Goal: Entertainment & Leisure: Browse casually

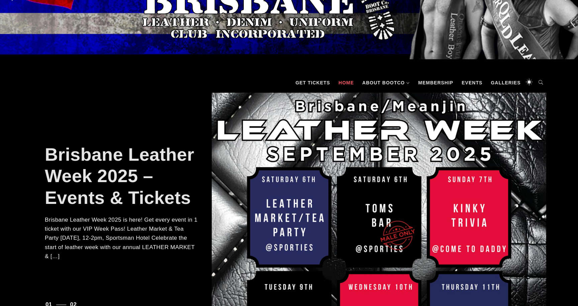
scroll to position [60, 0]
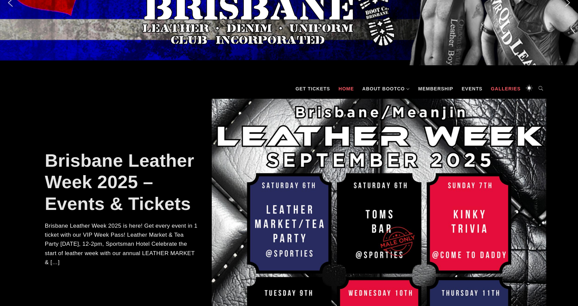
click at [495, 89] on link "Galleries" at bounding box center [505, 89] width 36 height 20
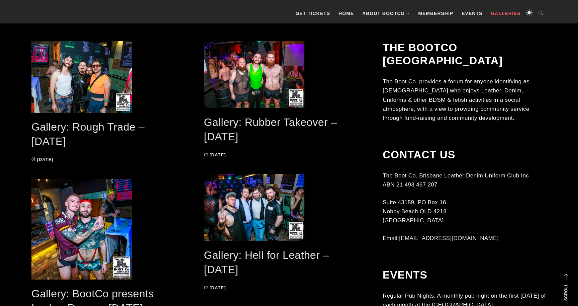
scroll to position [164, 0]
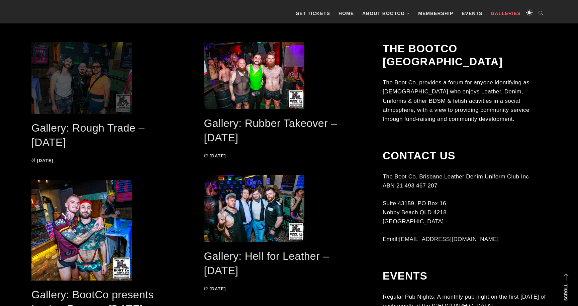
click at [115, 105] on span at bounding box center [104, 78] width 146 height 72
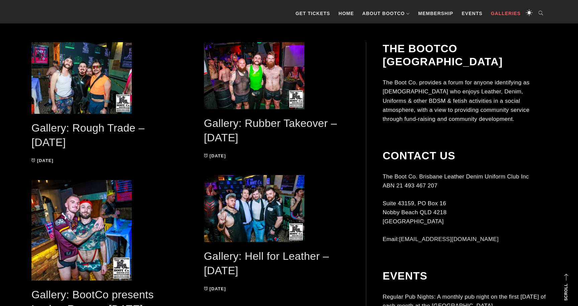
click at [211, 120] on link "Gallery: Rubber Takeover – [DATE]" at bounding box center [270, 130] width 133 height 26
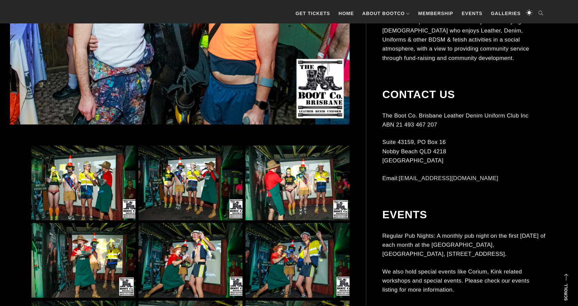
scroll to position [332, 0]
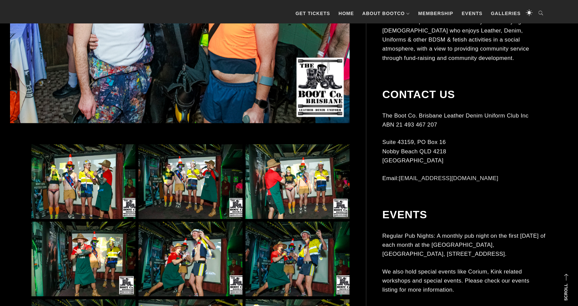
click at [93, 173] on img at bounding box center [83, 181] width 104 height 75
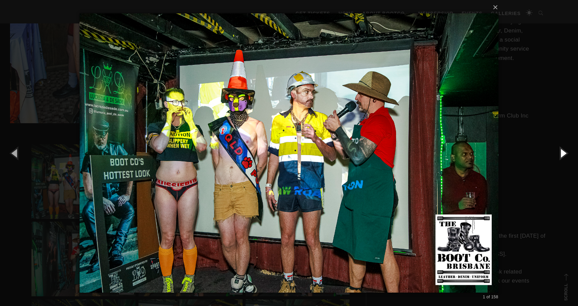
click at [563, 152] on button "button" at bounding box center [563, 152] width 30 height 37
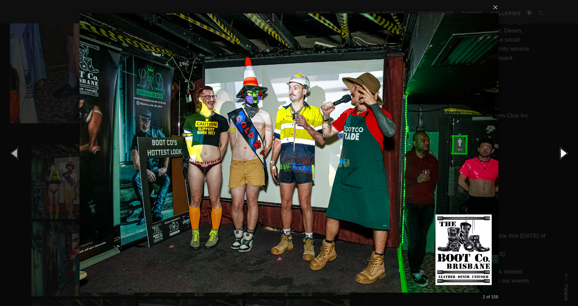
click at [563, 152] on button "button" at bounding box center [563, 152] width 30 height 37
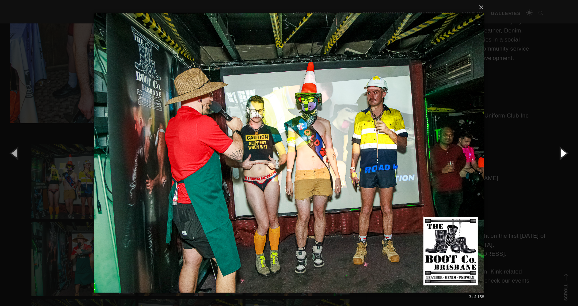
click at [563, 152] on button "button" at bounding box center [563, 152] width 30 height 37
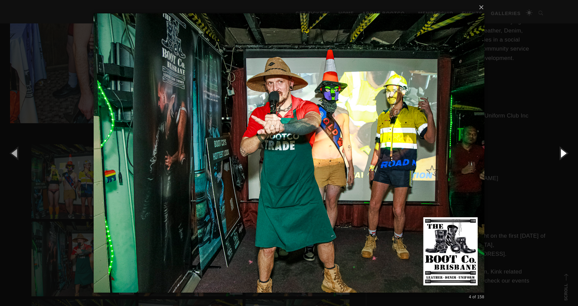
click at [563, 152] on button "button" at bounding box center [563, 152] width 30 height 37
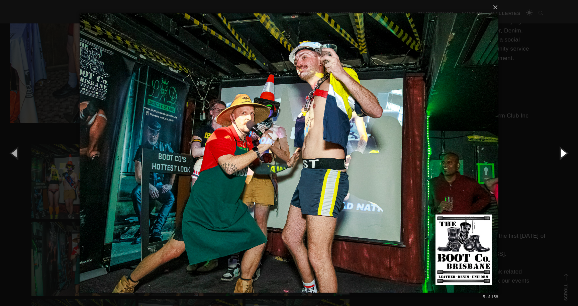
click at [563, 152] on button "button" at bounding box center [563, 152] width 30 height 37
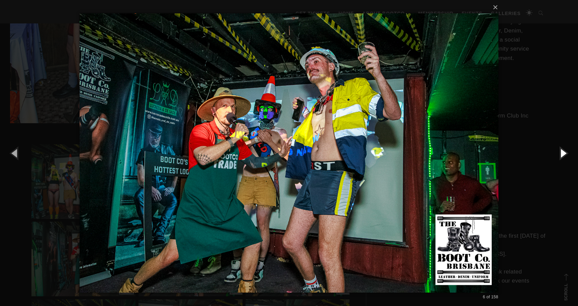
click at [563, 152] on button "button" at bounding box center [563, 152] width 30 height 37
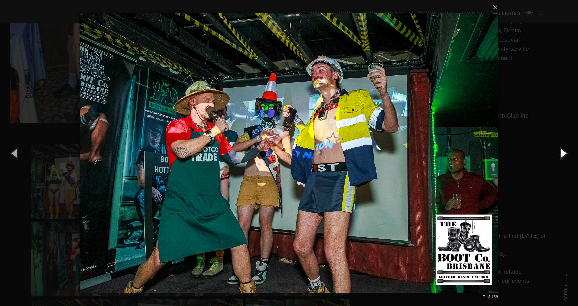
click at [563, 152] on button "button" at bounding box center [563, 152] width 30 height 37
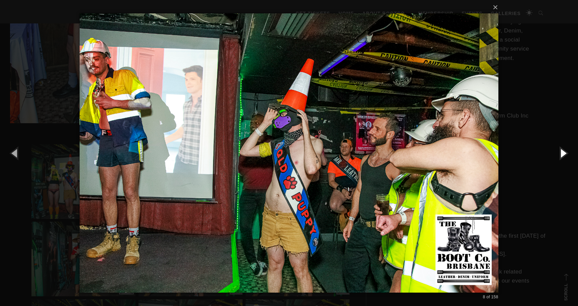
click at [563, 152] on button "button" at bounding box center [563, 152] width 30 height 37
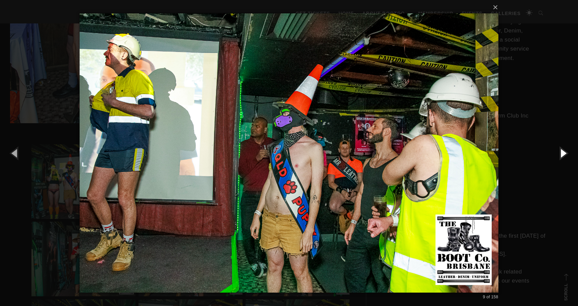
click at [563, 152] on button "button" at bounding box center [563, 152] width 30 height 37
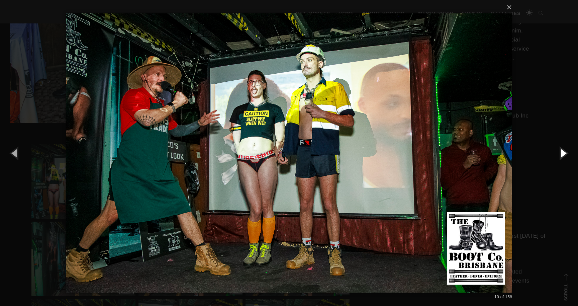
click at [563, 152] on button "button" at bounding box center [563, 152] width 30 height 37
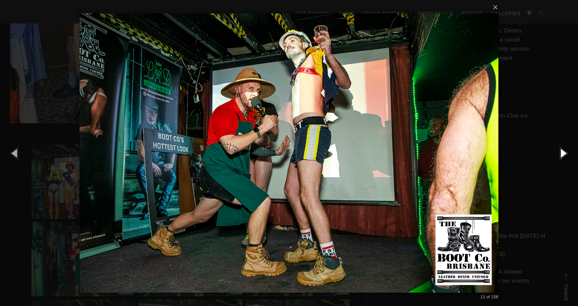
click at [563, 152] on button "button" at bounding box center [563, 152] width 30 height 37
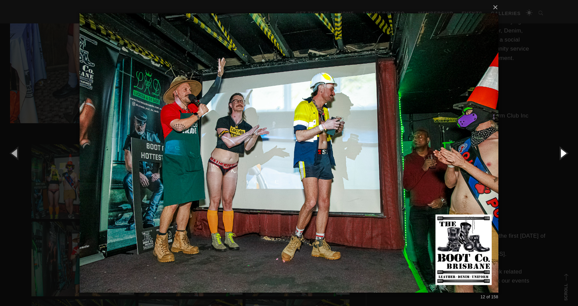
click at [563, 152] on button "button" at bounding box center [563, 152] width 30 height 37
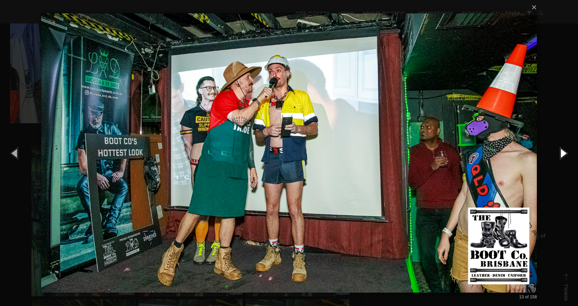
click at [563, 152] on button "button" at bounding box center [563, 152] width 30 height 37
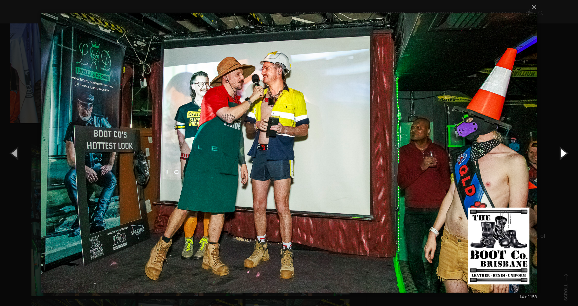
click at [563, 152] on button "button" at bounding box center [563, 152] width 30 height 37
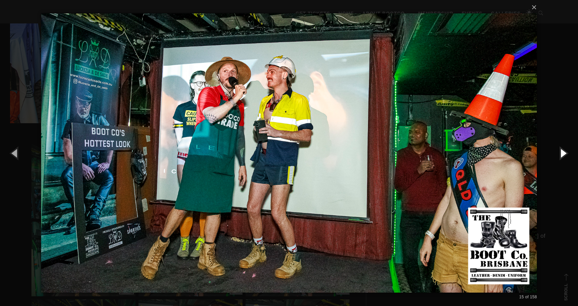
click at [563, 152] on button "button" at bounding box center [563, 152] width 30 height 37
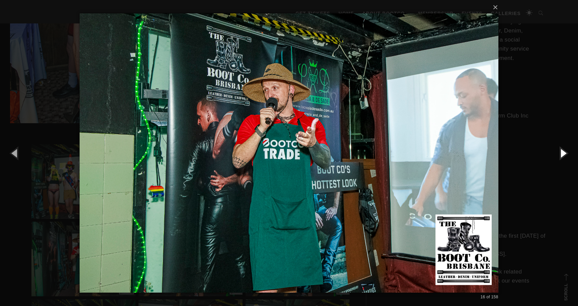
click at [563, 152] on button "button" at bounding box center [563, 152] width 30 height 37
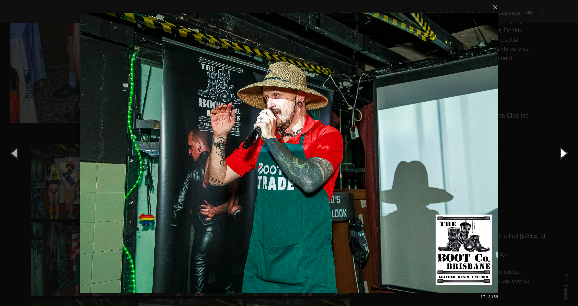
click at [563, 152] on button "button" at bounding box center [563, 152] width 30 height 37
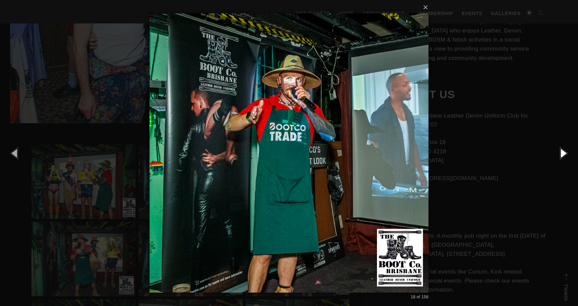
click at [563, 152] on button "button" at bounding box center [563, 152] width 30 height 37
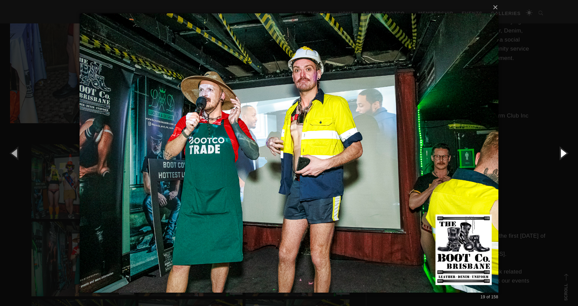
click at [563, 152] on button "button" at bounding box center [563, 152] width 30 height 37
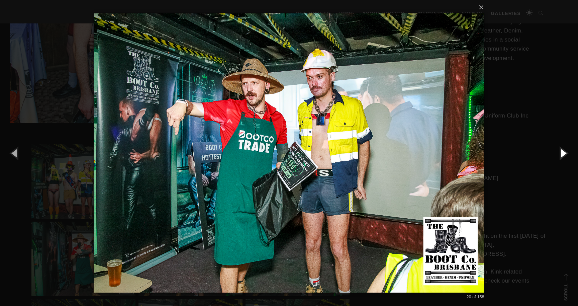
click at [563, 152] on button "button" at bounding box center [563, 152] width 30 height 37
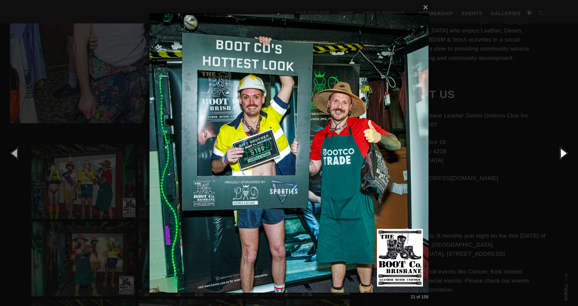
click at [563, 152] on button "button" at bounding box center [563, 152] width 30 height 37
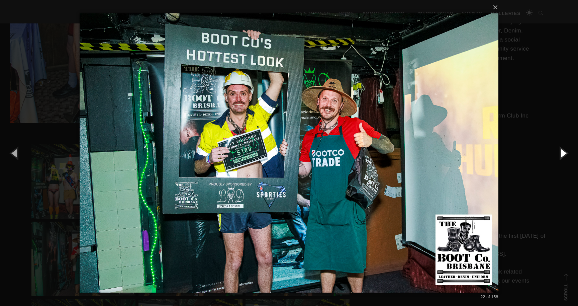
click at [563, 152] on button "button" at bounding box center [563, 152] width 30 height 37
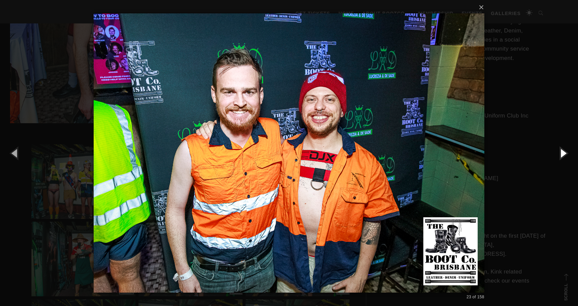
click at [563, 152] on button "button" at bounding box center [563, 152] width 30 height 37
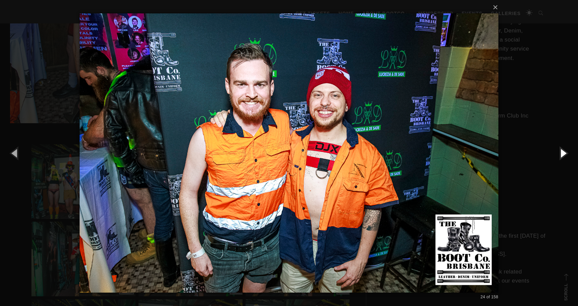
click at [563, 152] on button "button" at bounding box center [563, 152] width 30 height 37
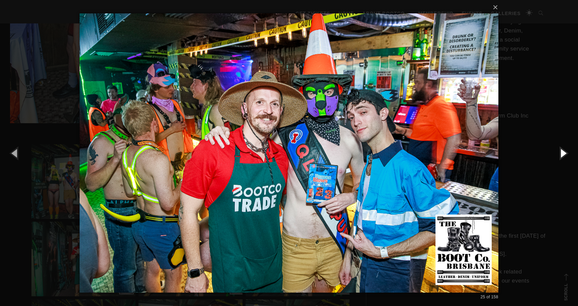
click at [563, 152] on button "button" at bounding box center [563, 152] width 30 height 37
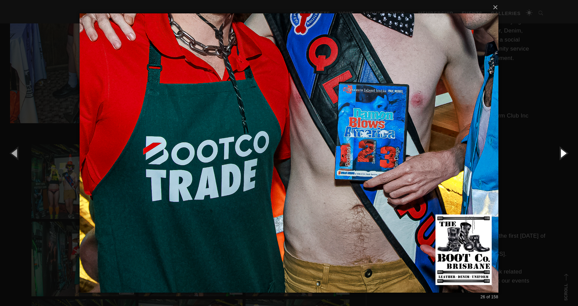
click at [563, 152] on button "button" at bounding box center [563, 152] width 30 height 37
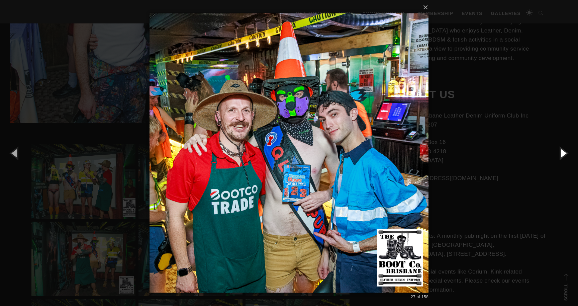
click at [563, 152] on button "button" at bounding box center [563, 152] width 30 height 37
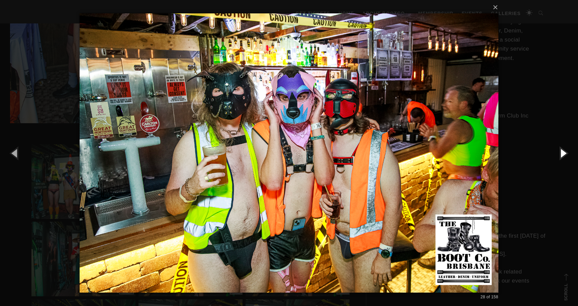
click at [563, 152] on button "button" at bounding box center [563, 152] width 30 height 37
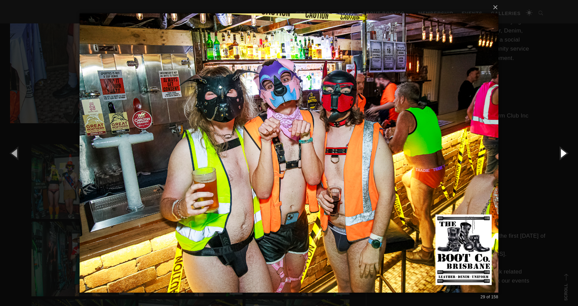
click at [563, 152] on button "button" at bounding box center [563, 152] width 30 height 37
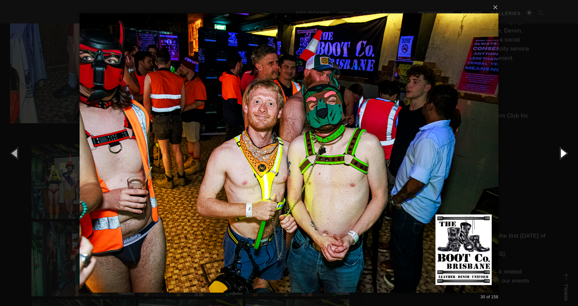
click at [563, 152] on button "button" at bounding box center [563, 152] width 30 height 37
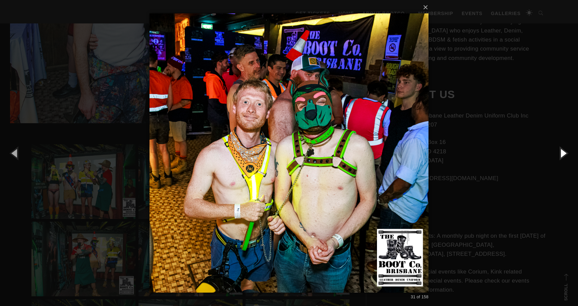
click at [563, 152] on button "button" at bounding box center [563, 152] width 30 height 37
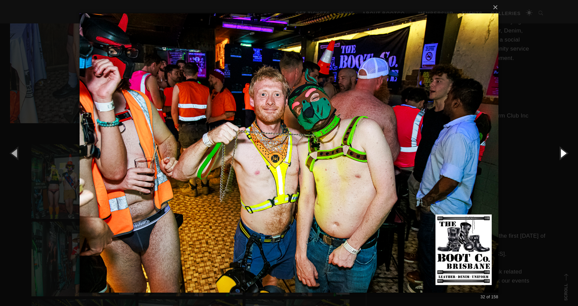
click at [563, 152] on button "button" at bounding box center [563, 152] width 30 height 37
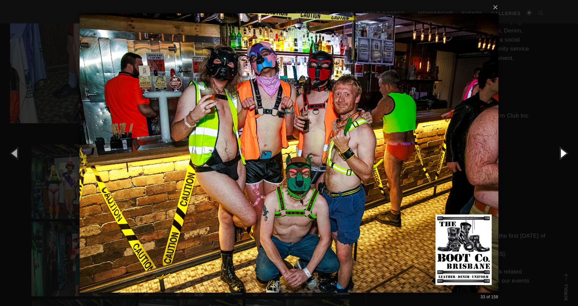
click at [563, 152] on button "button" at bounding box center [563, 152] width 30 height 37
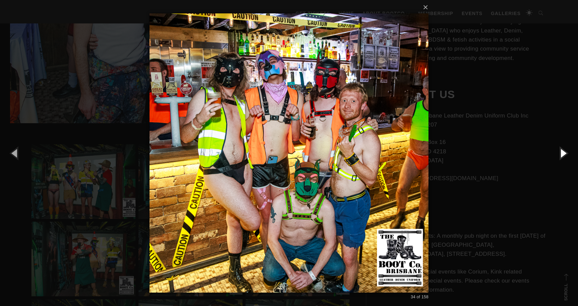
click at [563, 152] on button "button" at bounding box center [563, 152] width 30 height 37
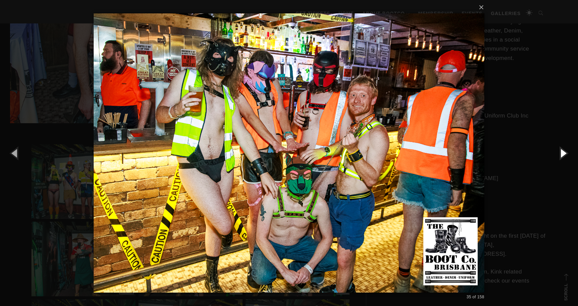
click at [563, 152] on button "button" at bounding box center [563, 152] width 30 height 37
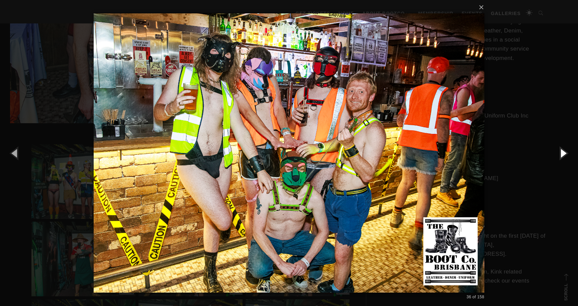
click at [563, 152] on button "button" at bounding box center [563, 152] width 30 height 37
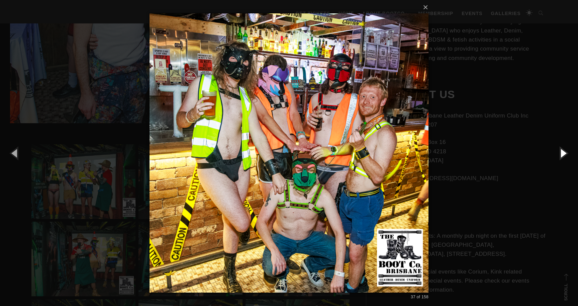
click at [563, 152] on button "button" at bounding box center [563, 152] width 30 height 37
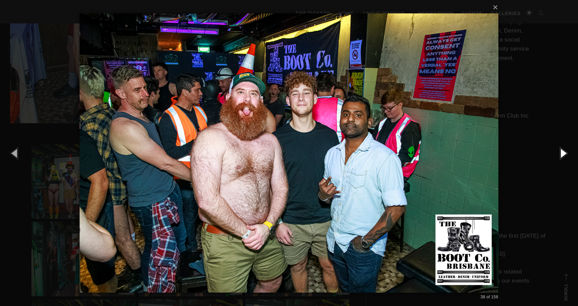
click at [563, 152] on button "button" at bounding box center [563, 152] width 30 height 37
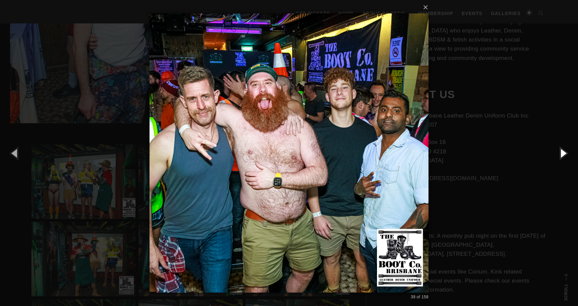
click at [563, 152] on button "button" at bounding box center [563, 152] width 30 height 37
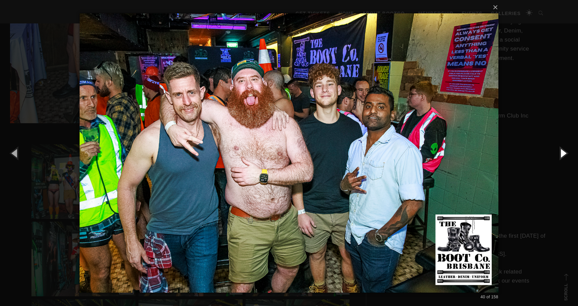
click at [563, 152] on button "button" at bounding box center [563, 152] width 30 height 37
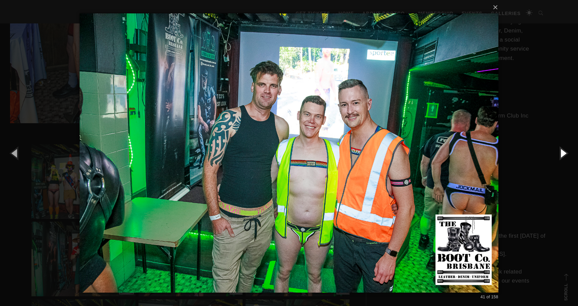
click at [563, 153] on button "button" at bounding box center [563, 152] width 30 height 37
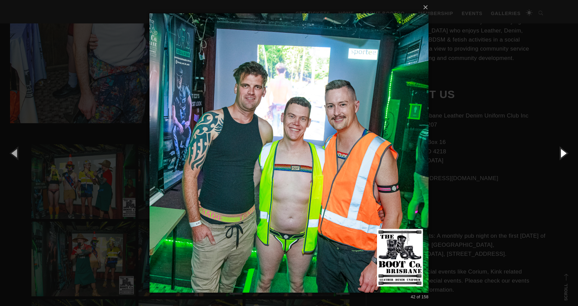
click at [563, 153] on button "button" at bounding box center [563, 152] width 30 height 37
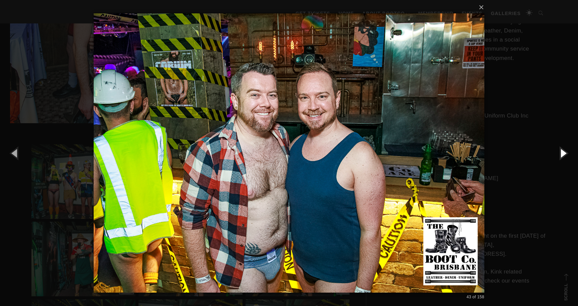
click at [563, 153] on button "button" at bounding box center [563, 152] width 30 height 37
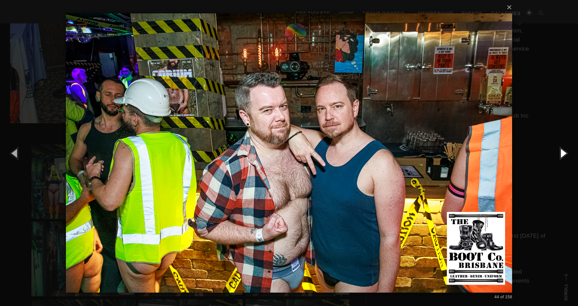
click at [563, 153] on button "button" at bounding box center [563, 152] width 30 height 37
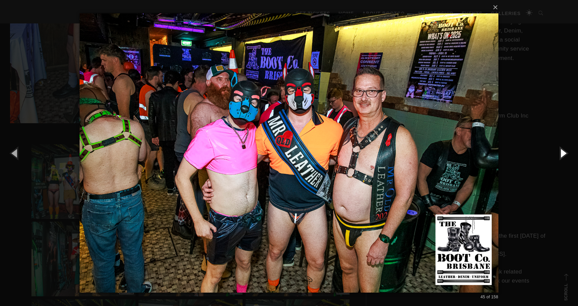
click at [563, 153] on button "button" at bounding box center [563, 152] width 30 height 37
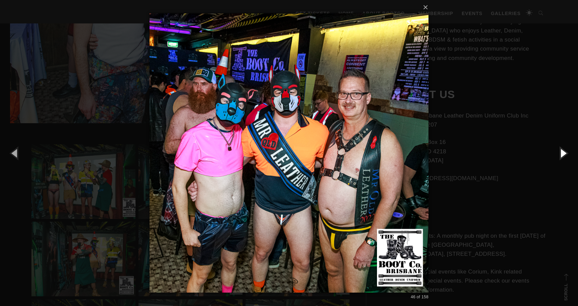
click at [563, 153] on button "button" at bounding box center [563, 152] width 30 height 37
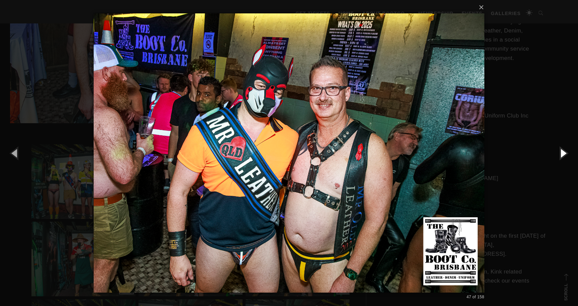
click at [563, 153] on button "button" at bounding box center [563, 152] width 30 height 37
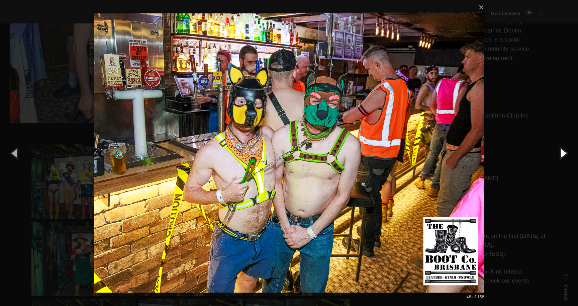
click at [563, 153] on button "button" at bounding box center [563, 152] width 30 height 37
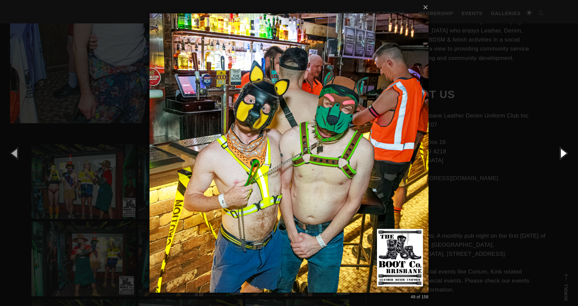
click at [563, 153] on button "button" at bounding box center [563, 152] width 30 height 37
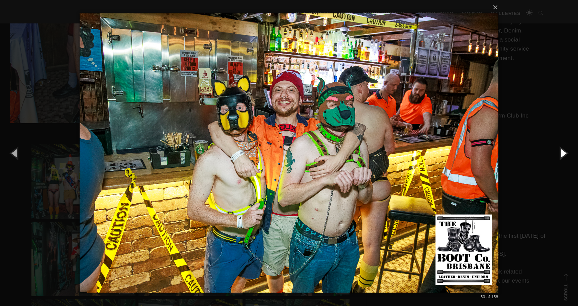
click at [563, 153] on button "button" at bounding box center [563, 152] width 30 height 37
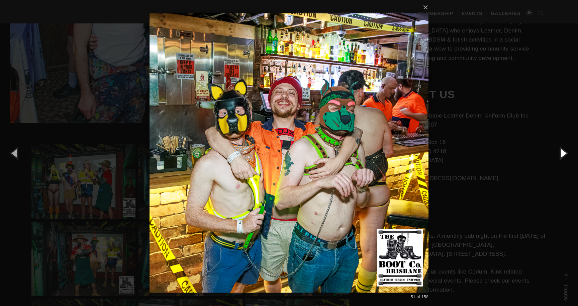
click at [563, 153] on button "button" at bounding box center [563, 152] width 30 height 37
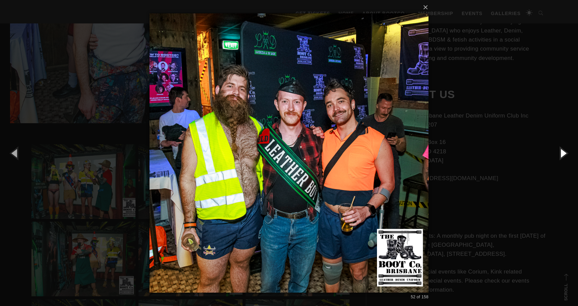
click at [563, 153] on button "button" at bounding box center [563, 152] width 30 height 37
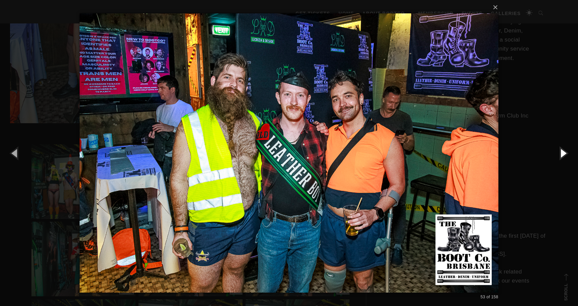
click at [563, 153] on button "button" at bounding box center [563, 152] width 30 height 37
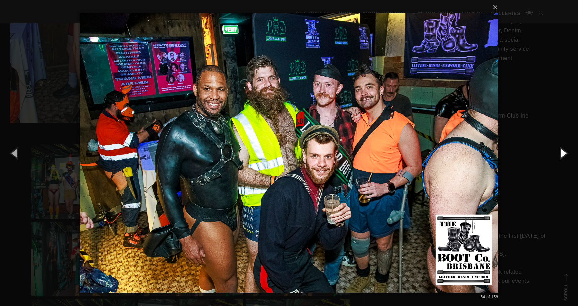
click at [563, 153] on button "button" at bounding box center [563, 152] width 30 height 37
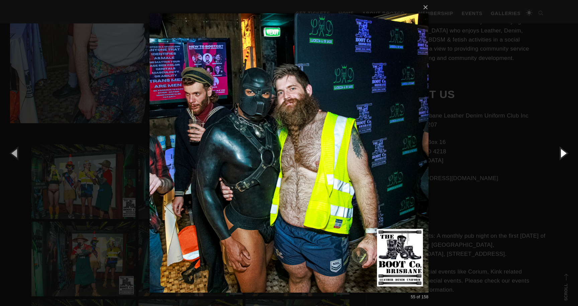
click at [563, 153] on button "button" at bounding box center [563, 152] width 30 height 37
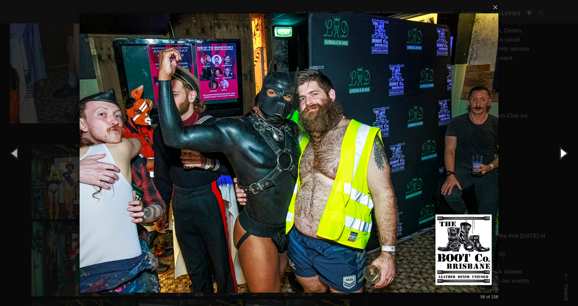
click at [563, 153] on button "button" at bounding box center [563, 152] width 30 height 37
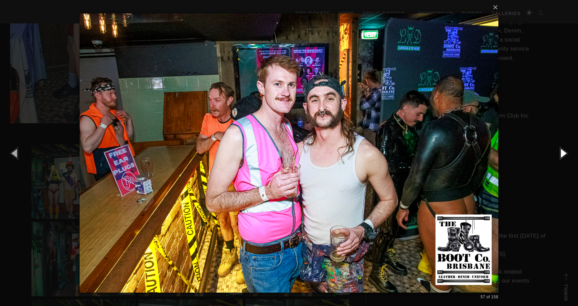
click at [563, 153] on button "button" at bounding box center [563, 152] width 30 height 37
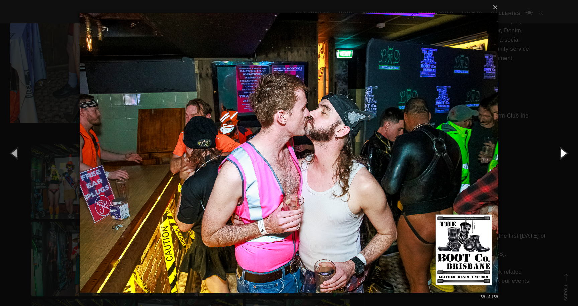
click at [563, 153] on button "button" at bounding box center [563, 152] width 30 height 37
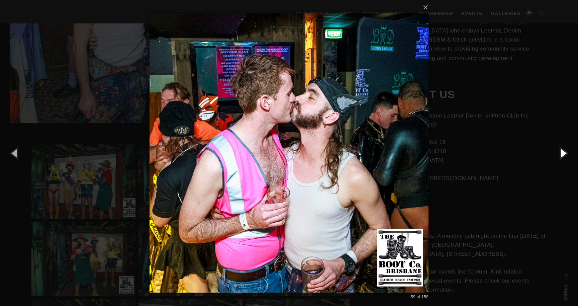
click at [563, 153] on button "button" at bounding box center [563, 152] width 30 height 37
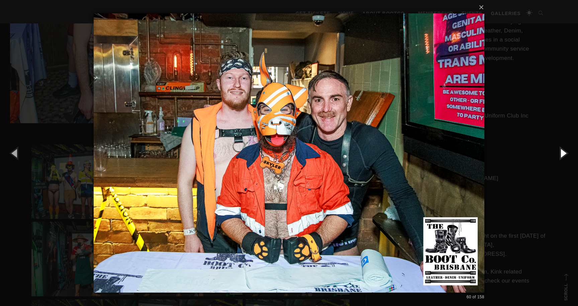
click at [563, 153] on button "button" at bounding box center [563, 152] width 30 height 37
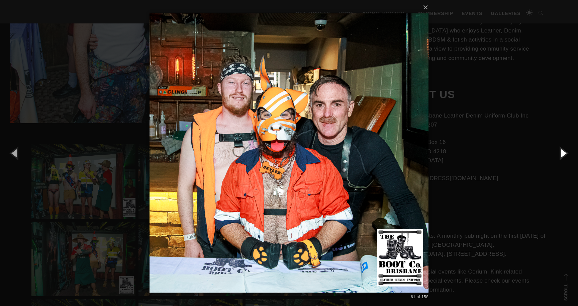
click at [563, 153] on button "button" at bounding box center [563, 152] width 30 height 37
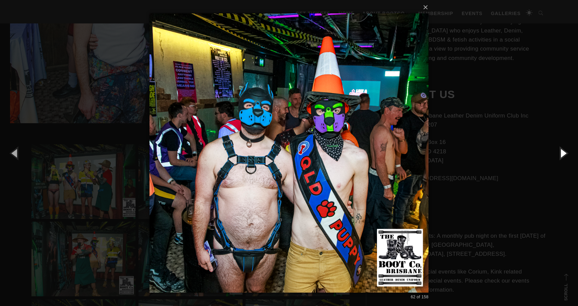
click at [563, 153] on button "button" at bounding box center [563, 152] width 30 height 37
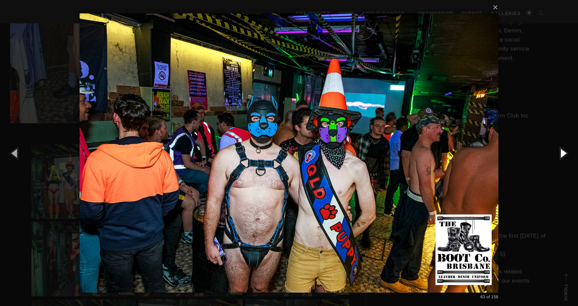
click at [563, 153] on button "button" at bounding box center [563, 152] width 30 height 37
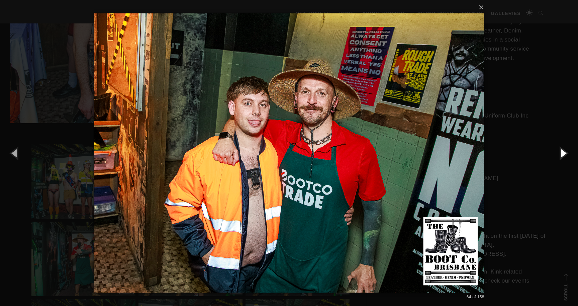
click at [563, 153] on button "button" at bounding box center [563, 152] width 30 height 37
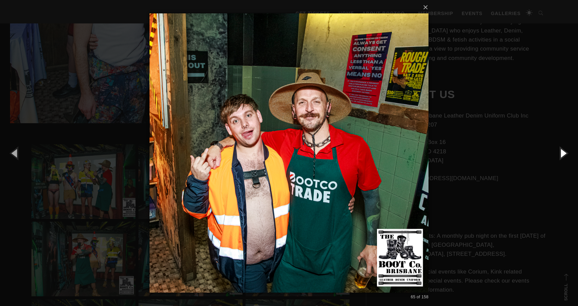
click at [563, 153] on button "button" at bounding box center [563, 152] width 30 height 37
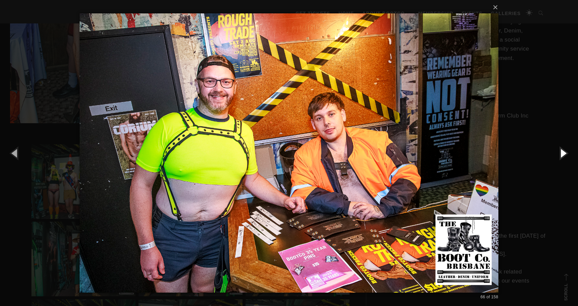
click at [563, 153] on button "button" at bounding box center [563, 152] width 30 height 37
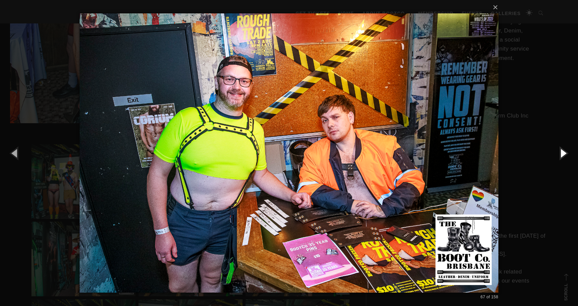
click at [563, 153] on button "button" at bounding box center [563, 152] width 30 height 37
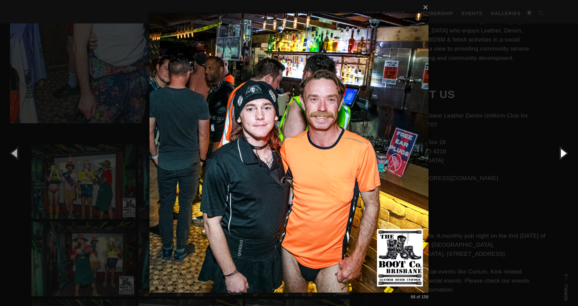
click at [563, 153] on button "button" at bounding box center [563, 152] width 30 height 37
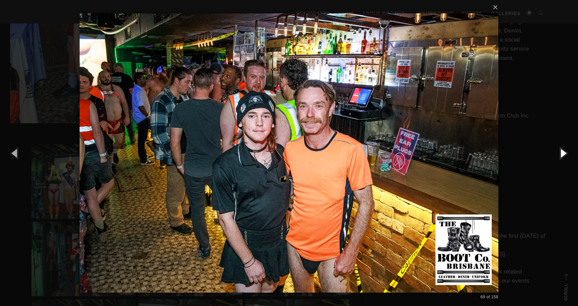
click at [563, 153] on button "button" at bounding box center [563, 152] width 30 height 37
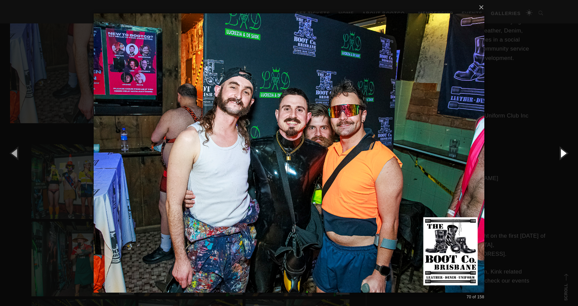
click at [563, 153] on button "button" at bounding box center [563, 152] width 30 height 37
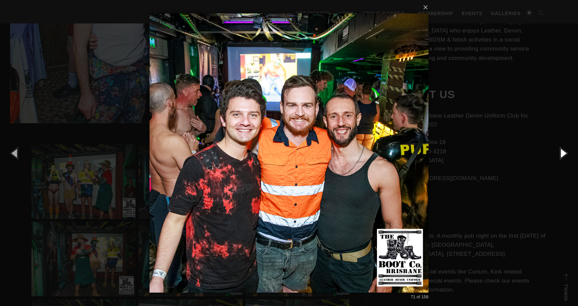
click at [563, 153] on button "button" at bounding box center [563, 152] width 30 height 37
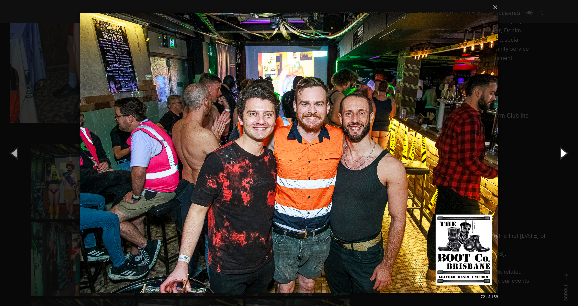
click at [563, 153] on button "button" at bounding box center [563, 152] width 30 height 37
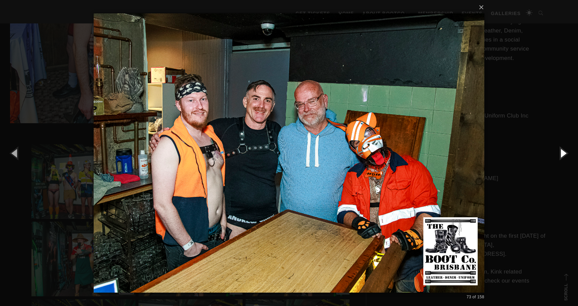
click at [563, 153] on button "button" at bounding box center [563, 152] width 30 height 37
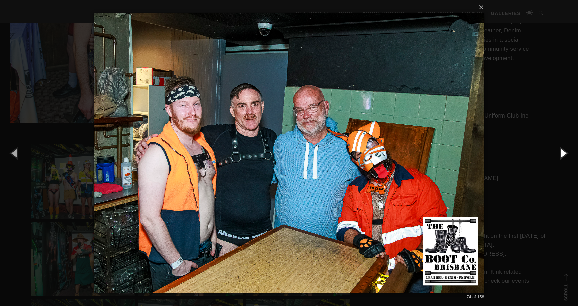
click at [563, 153] on button "button" at bounding box center [563, 152] width 30 height 37
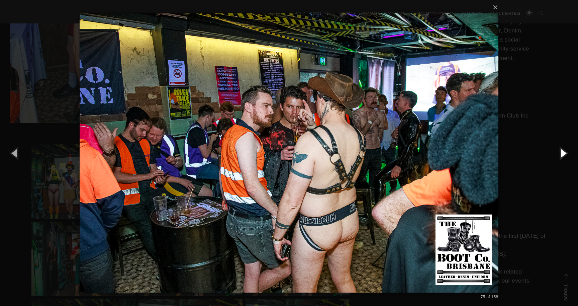
click at [563, 153] on button "button" at bounding box center [563, 152] width 30 height 37
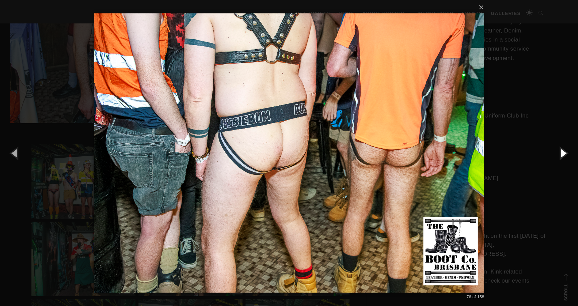
click at [563, 153] on button "button" at bounding box center [563, 152] width 30 height 37
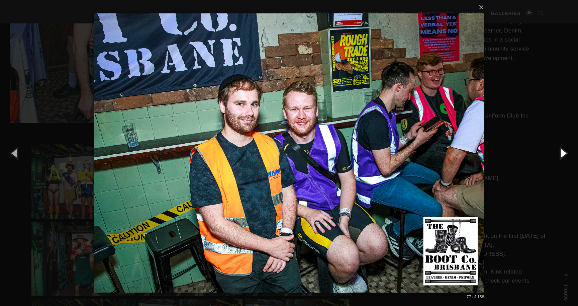
click at [563, 153] on button "button" at bounding box center [563, 152] width 30 height 37
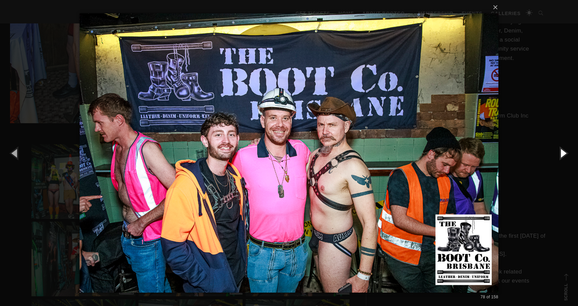
click at [563, 153] on button "button" at bounding box center [563, 152] width 30 height 37
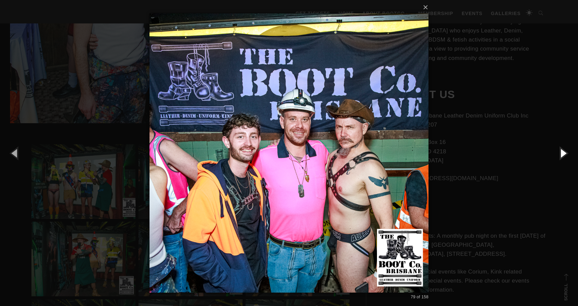
click at [563, 153] on button "button" at bounding box center [563, 152] width 30 height 37
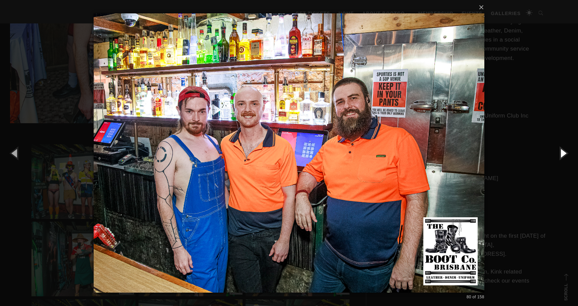
click at [563, 153] on button "button" at bounding box center [563, 152] width 30 height 37
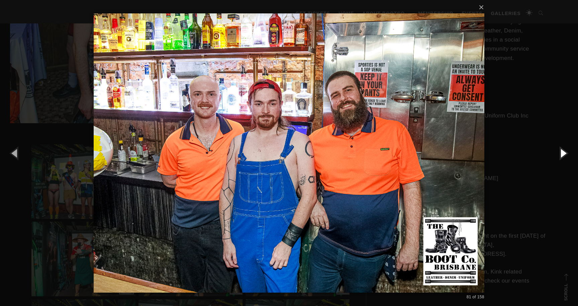
click at [563, 153] on button "button" at bounding box center [563, 152] width 30 height 37
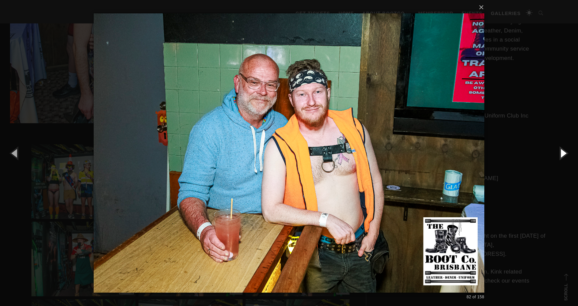
click at [563, 153] on button "button" at bounding box center [563, 152] width 30 height 37
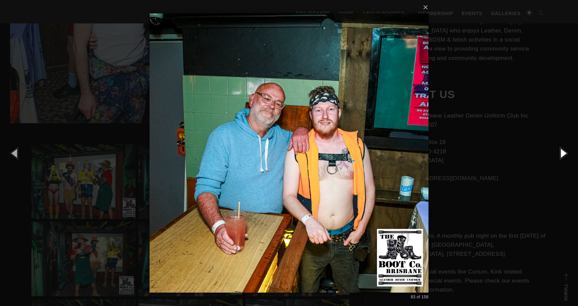
click at [563, 153] on button "button" at bounding box center [563, 152] width 30 height 37
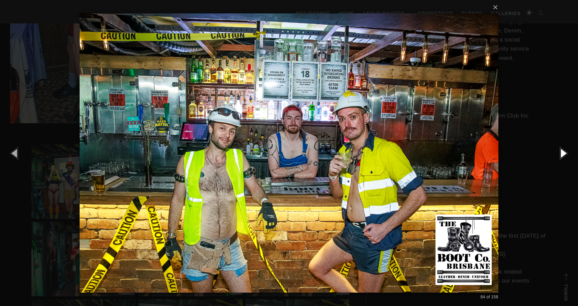
click at [563, 153] on button "button" at bounding box center [563, 152] width 30 height 37
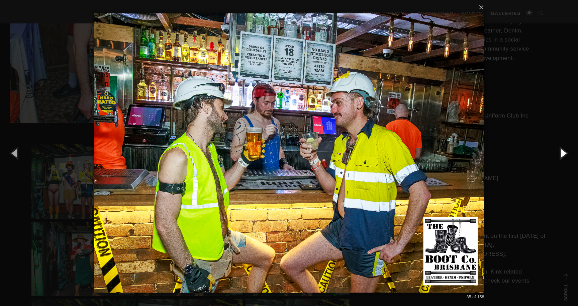
click at [563, 153] on button "button" at bounding box center [563, 152] width 30 height 37
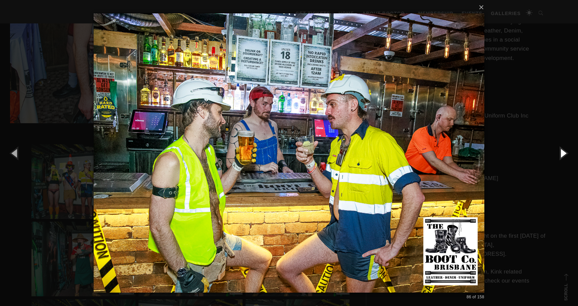
click at [563, 153] on button "button" at bounding box center [563, 152] width 30 height 37
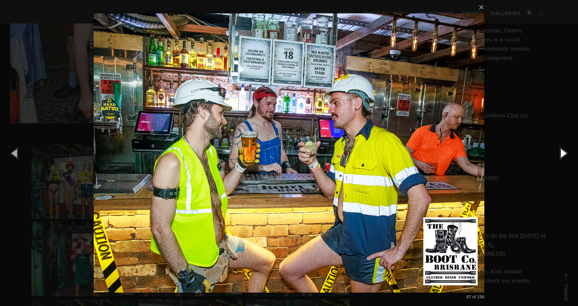
click at [563, 153] on button "button" at bounding box center [563, 152] width 30 height 37
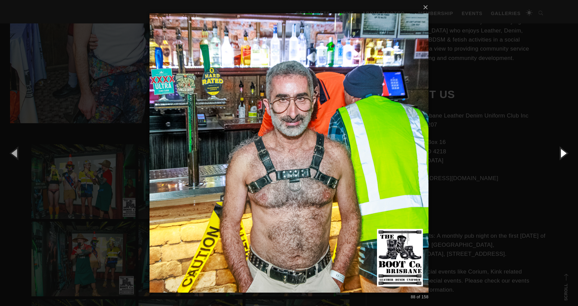
click at [563, 153] on button "button" at bounding box center [563, 152] width 30 height 37
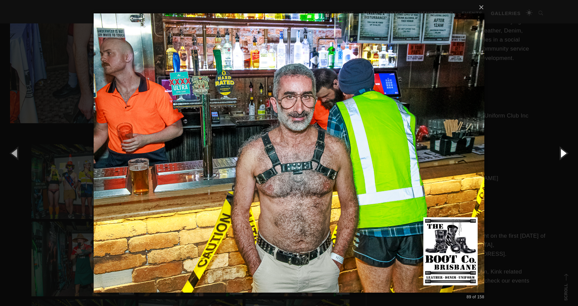
click at [563, 153] on button "button" at bounding box center [563, 152] width 30 height 37
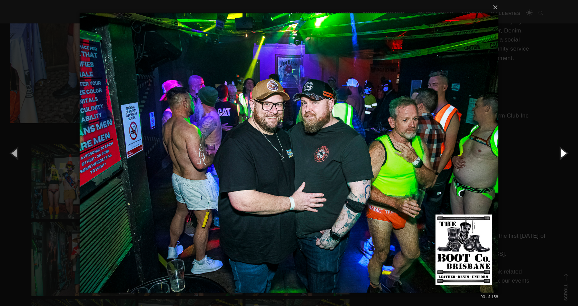
click at [563, 153] on button "button" at bounding box center [563, 152] width 30 height 37
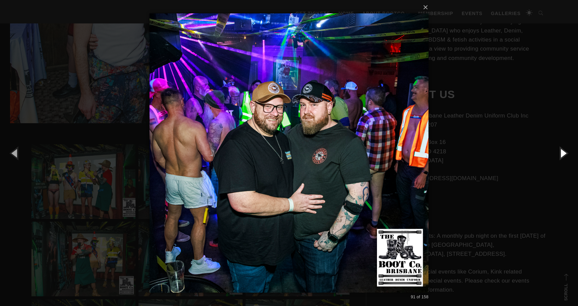
click at [563, 153] on button "button" at bounding box center [563, 152] width 30 height 37
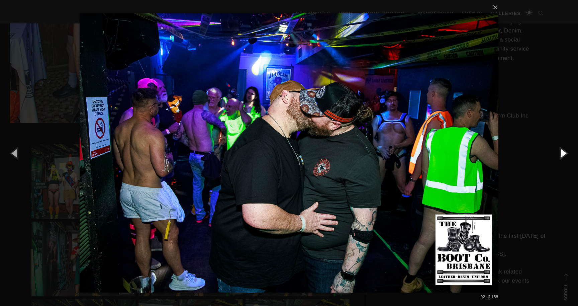
click at [563, 153] on button "button" at bounding box center [563, 152] width 30 height 37
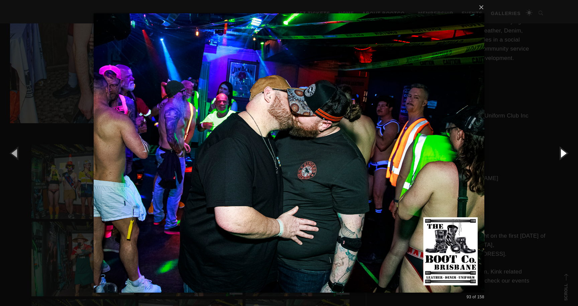
click at [563, 153] on button "button" at bounding box center [563, 152] width 30 height 37
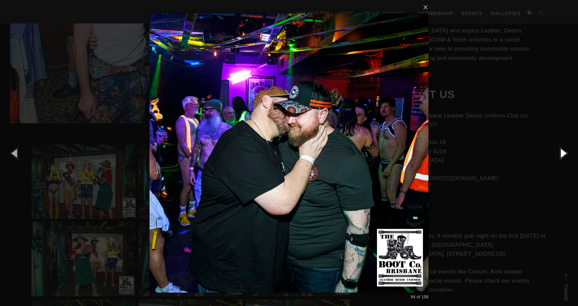
click at [563, 153] on button "button" at bounding box center [563, 152] width 30 height 37
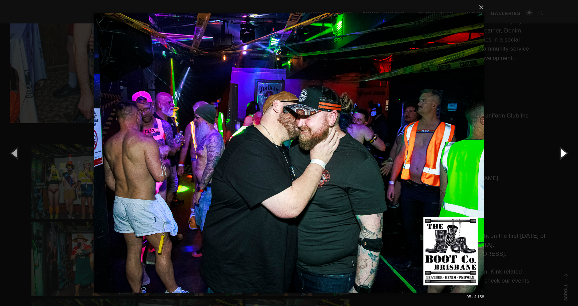
click at [563, 153] on button "button" at bounding box center [563, 152] width 30 height 37
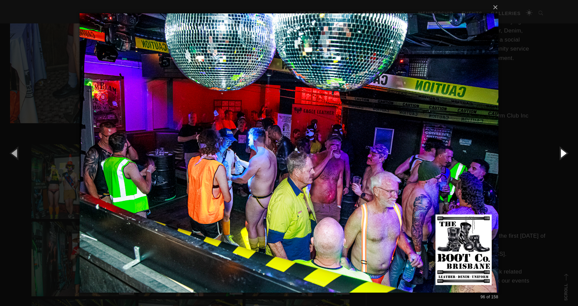
click at [563, 153] on button "button" at bounding box center [563, 152] width 30 height 37
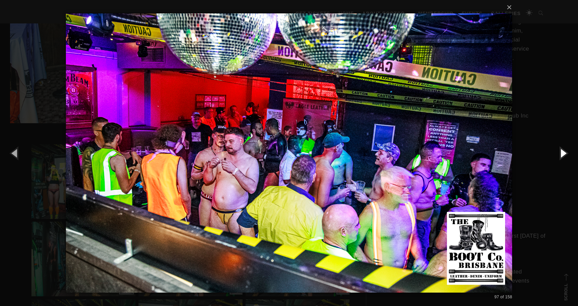
click at [563, 153] on button "button" at bounding box center [563, 152] width 30 height 37
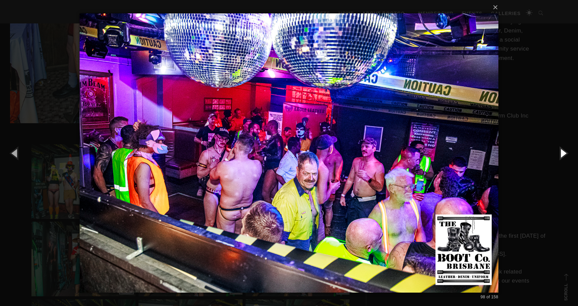
click at [563, 153] on button "button" at bounding box center [563, 152] width 30 height 37
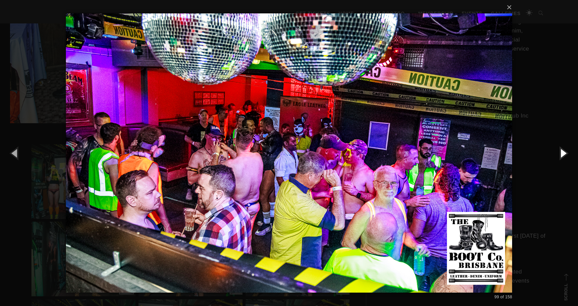
click at [563, 153] on button "button" at bounding box center [563, 152] width 30 height 37
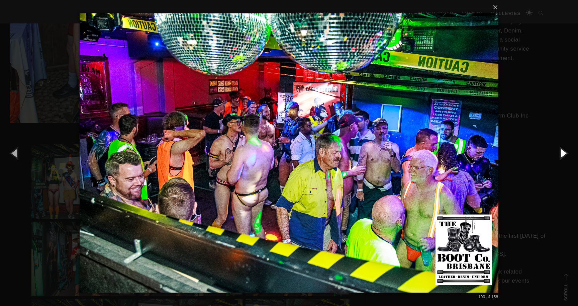
click at [563, 153] on button "button" at bounding box center [563, 152] width 30 height 37
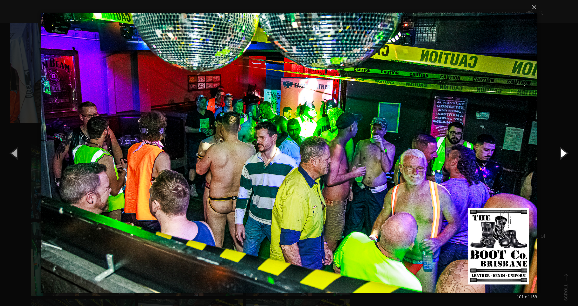
click at [563, 153] on button "button" at bounding box center [563, 152] width 30 height 37
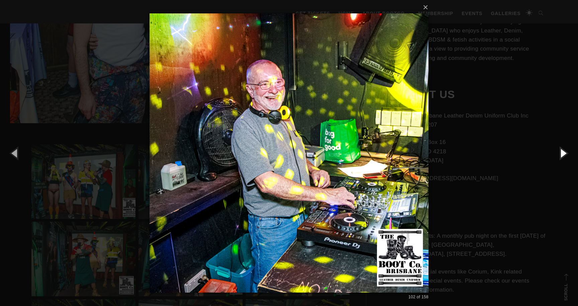
click at [563, 153] on button "button" at bounding box center [563, 152] width 30 height 37
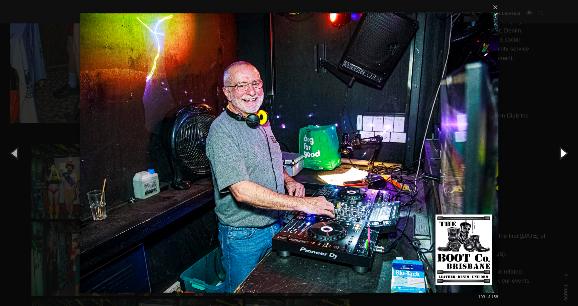
click at [563, 153] on button "button" at bounding box center [563, 152] width 30 height 37
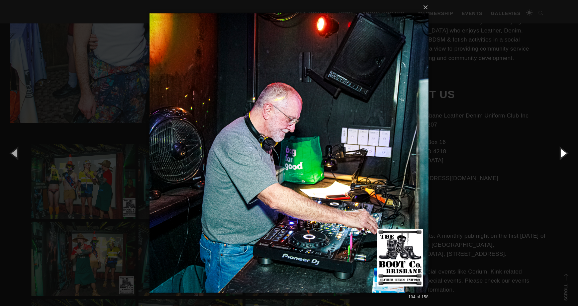
click at [563, 153] on button "button" at bounding box center [563, 152] width 30 height 37
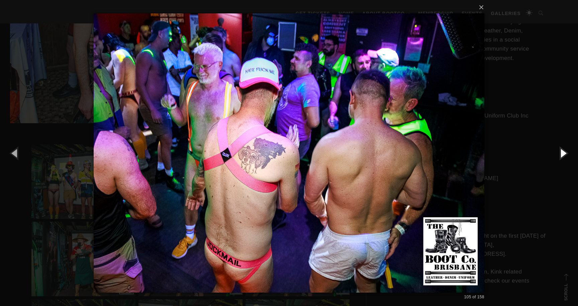
click at [563, 153] on button "button" at bounding box center [563, 152] width 30 height 37
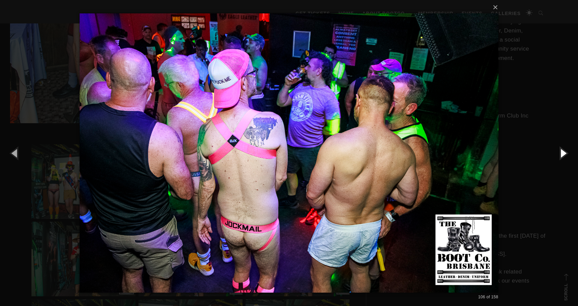
click at [563, 153] on button "button" at bounding box center [563, 152] width 30 height 37
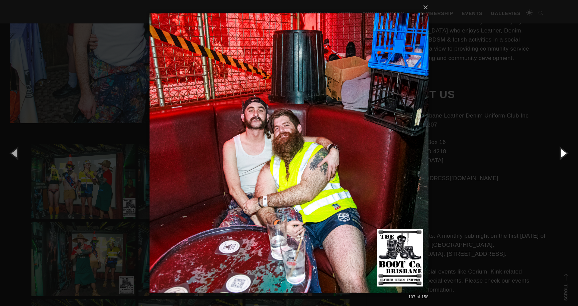
click at [563, 153] on button "button" at bounding box center [563, 152] width 30 height 37
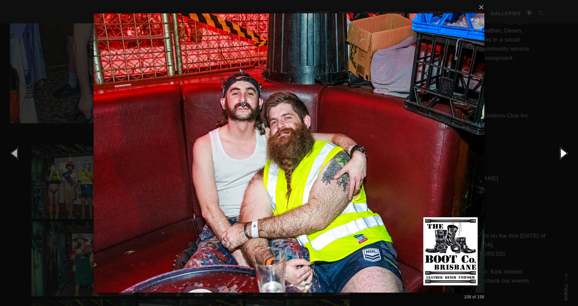
click at [563, 153] on button "button" at bounding box center [563, 152] width 30 height 37
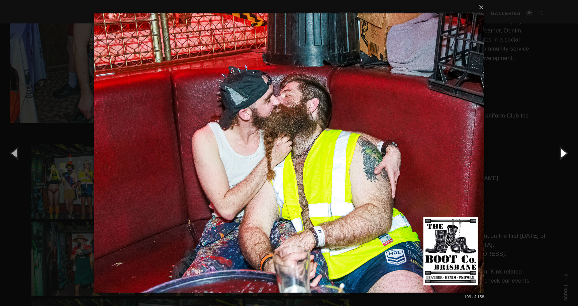
click at [563, 153] on button "button" at bounding box center [563, 152] width 30 height 37
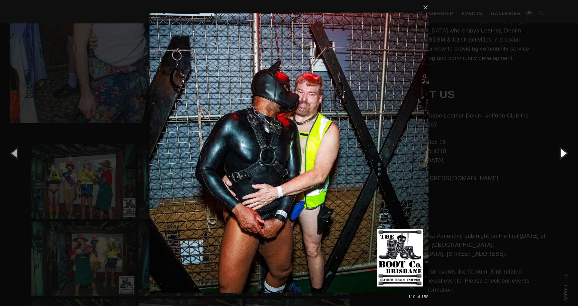
click at [563, 153] on button "button" at bounding box center [563, 152] width 30 height 37
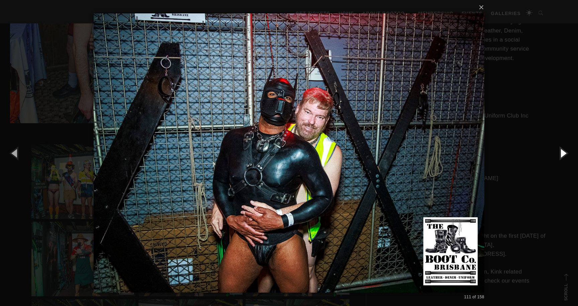
click at [563, 153] on button "button" at bounding box center [563, 152] width 30 height 37
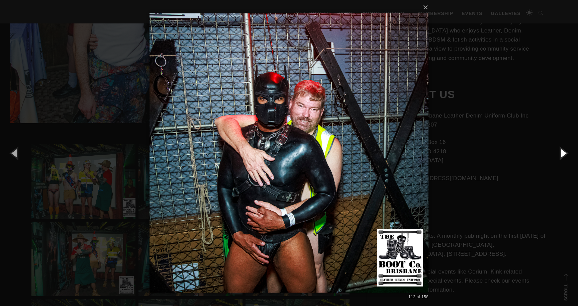
click at [563, 153] on button "button" at bounding box center [563, 152] width 30 height 37
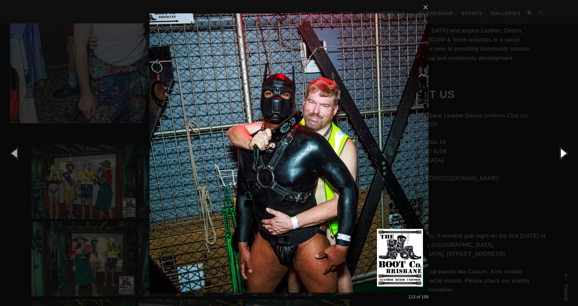
click at [565, 153] on button "button" at bounding box center [563, 152] width 30 height 37
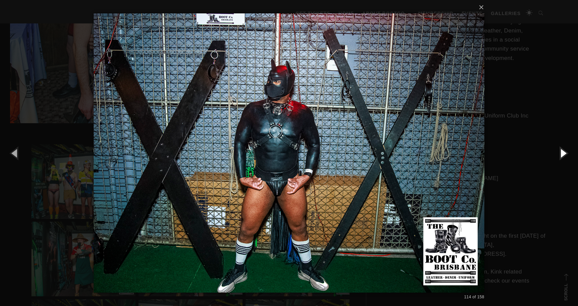
click at [565, 153] on button "button" at bounding box center [563, 152] width 30 height 37
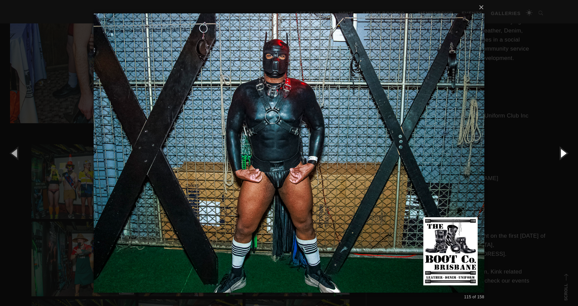
click at [565, 153] on button "button" at bounding box center [563, 152] width 30 height 37
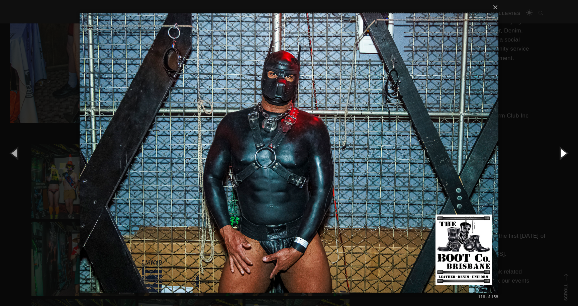
click at [565, 153] on button "button" at bounding box center [563, 152] width 30 height 37
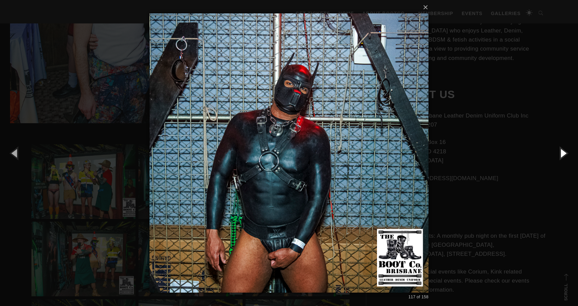
click at [565, 153] on button "button" at bounding box center [563, 152] width 30 height 37
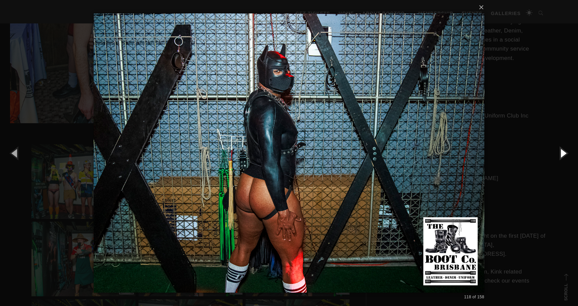
click at [565, 153] on button "button" at bounding box center [563, 152] width 30 height 37
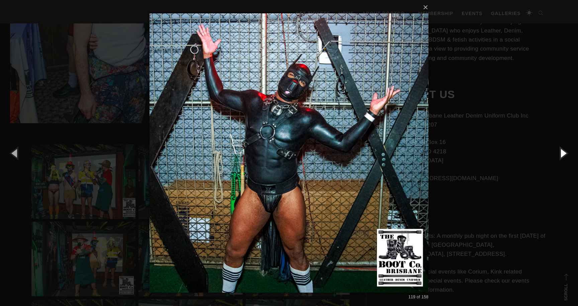
click at [565, 153] on button "button" at bounding box center [563, 152] width 30 height 37
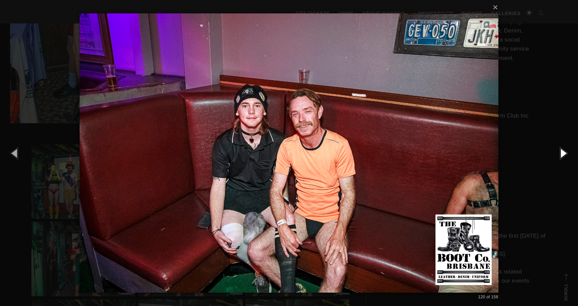
click at [565, 153] on button "button" at bounding box center [563, 152] width 30 height 37
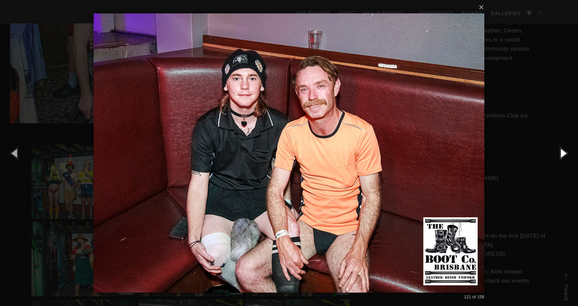
click at [565, 153] on button "button" at bounding box center [563, 152] width 30 height 37
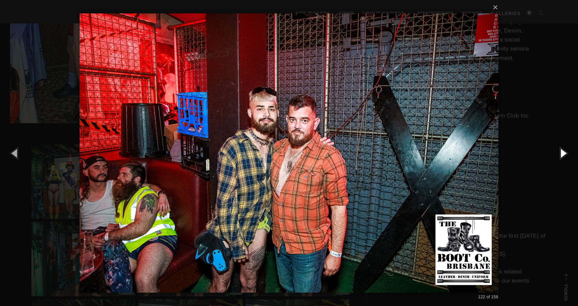
click at [565, 153] on button "button" at bounding box center [563, 152] width 30 height 37
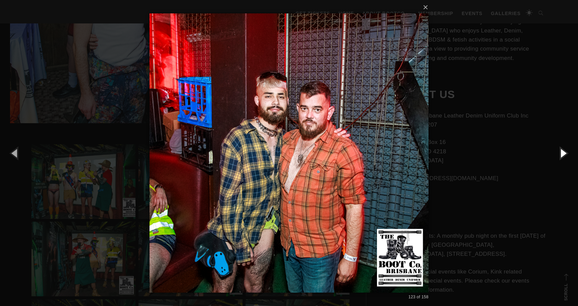
click at [565, 153] on button "button" at bounding box center [563, 152] width 30 height 37
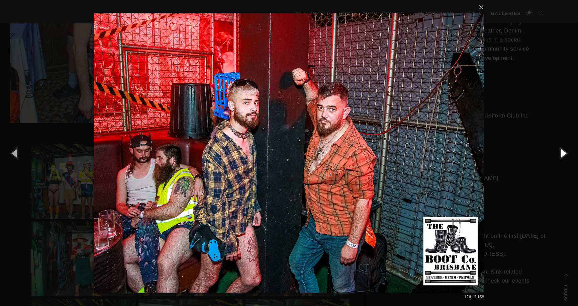
click at [565, 153] on button "button" at bounding box center [563, 152] width 30 height 37
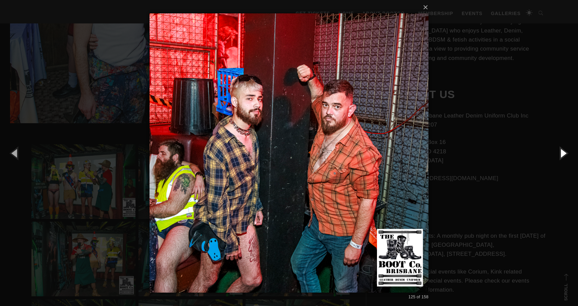
click at [565, 153] on button "button" at bounding box center [563, 152] width 30 height 37
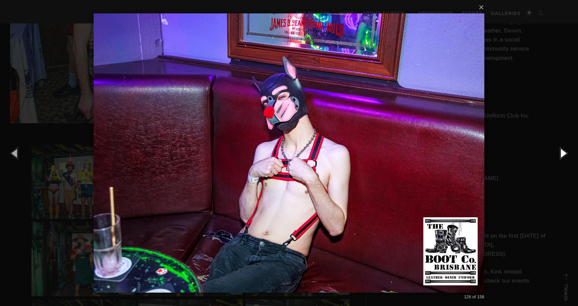
click at [565, 153] on button "button" at bounding box center [563, 152] width 30 height 37
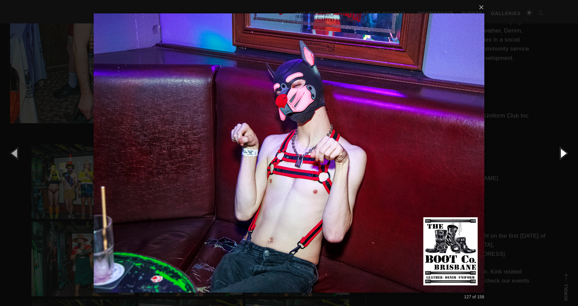
click at [565, 153] on button "button" at bounding box center [563, 152] width 30 height 37
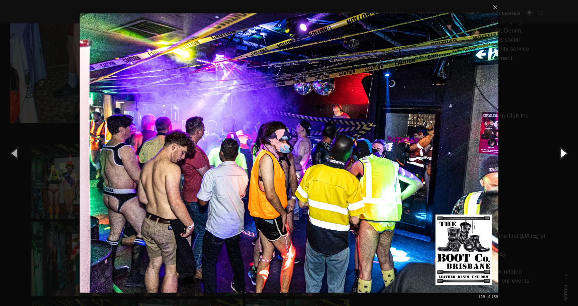
click at [565, 153] on button "button" at bounding box center [563, 152] width 30 height 37
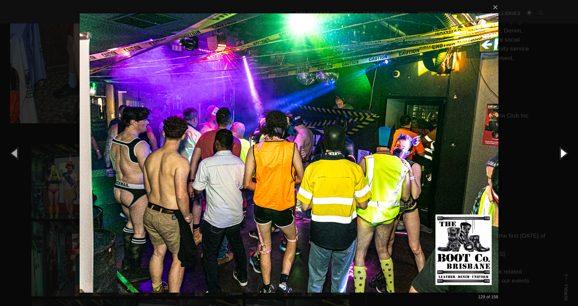
click at [565, 153] on button "button" at bounding box center [563, 152] width 30 height 37
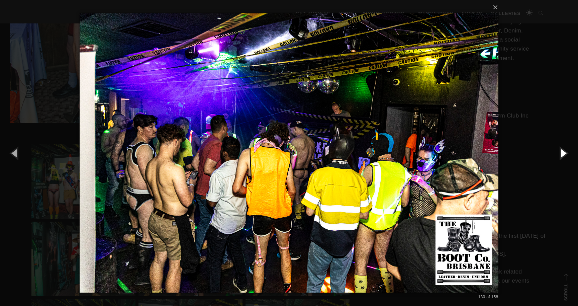
click at [565, 153] on button "button" at bounding box center [563, 152] width 30 height 37
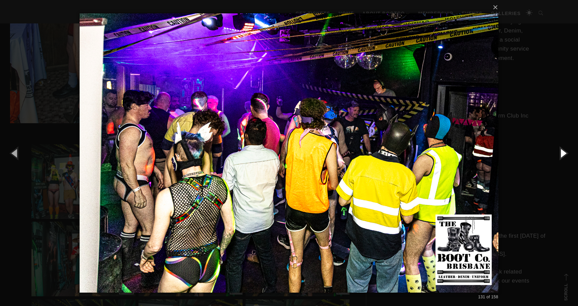
click at [565, 153] on button "button" at bounding box center [563, 152] width 30 height 37
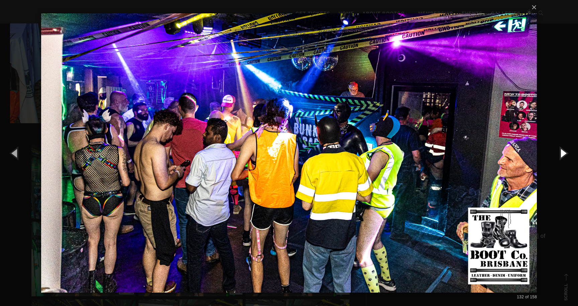
click at [565, 153] on button "button" at bounding box center [563, 152] width 30 height 37
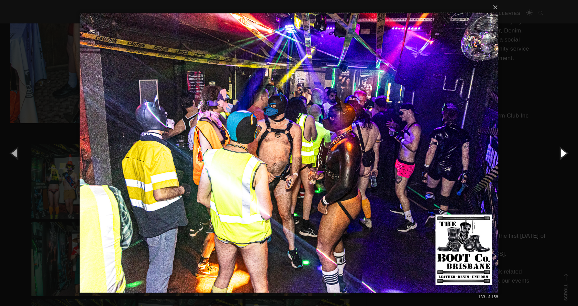
click at [565, 153] on button "button" at bounding box center [563, 152] width 30 height 37
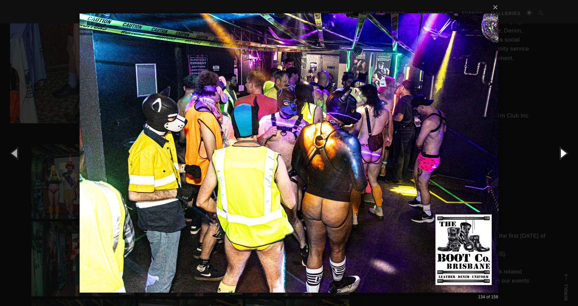
click at [565, 153] on button "button" at bounding box center [563, 152] width 30 height 37
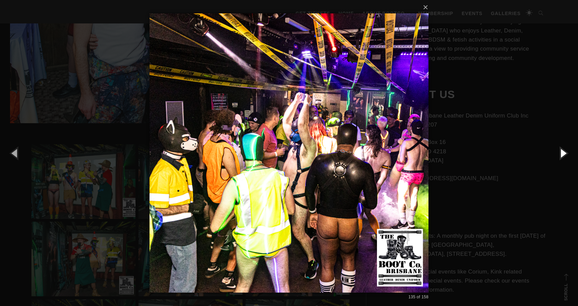
click at [565, 153] on button "button" at bounding box center [563, 152] width 30 height 37
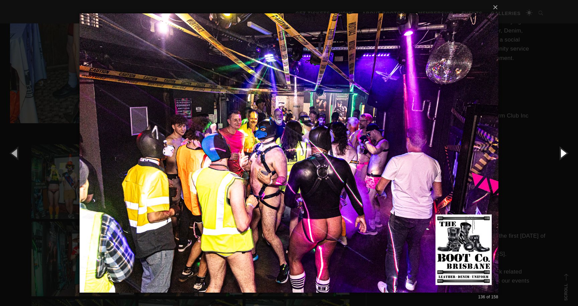
click at [565, 153] on button "button" at bounding box center [563, 152] width 30 height 37
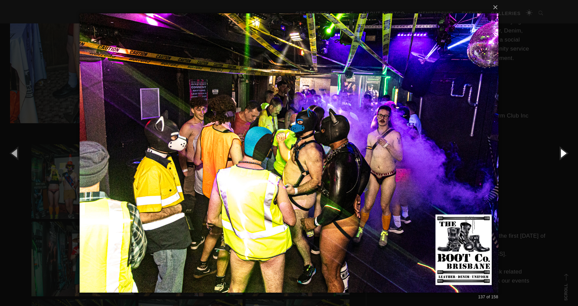
click at [565, 153] on button "button" at bounding box center [563, 152] width 30 height 37
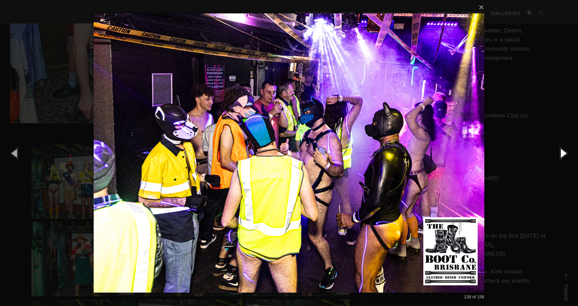
click at [565, 153] on button "button" at bounding box center [563, 152] width 30 height 37
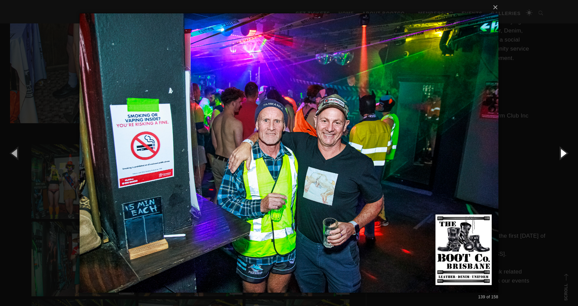
click at [565, 153] on button "button" at bounding box center [563, 152] width 30 height 37
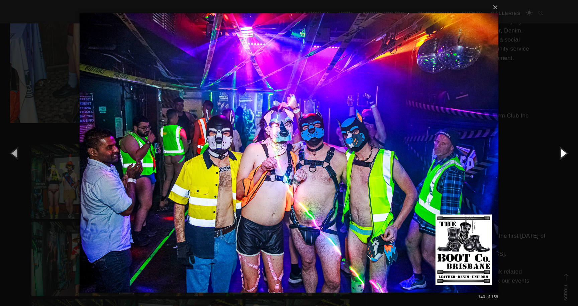
click at [565, 153] on button "button" at bounding box center [563, 152] width 30 height 37
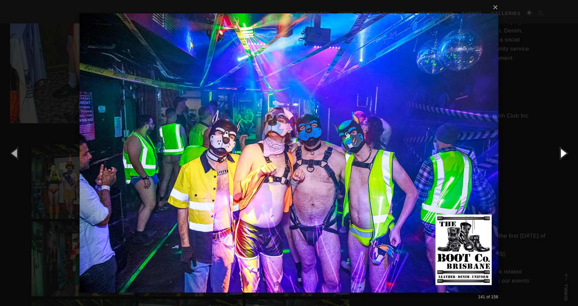
click at [565, 153] on button "button" at bounding box center [563, 152] width 30 height 37
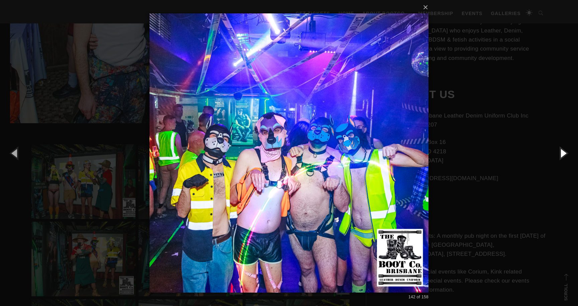
click at [565, 153] on button "button" at bounding box center [563, 152] width 30 height 37
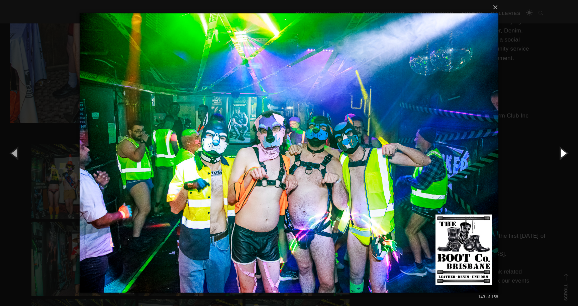
click at [565, 153] on button "button" at bounding box center [563, 152] width 30 height 37
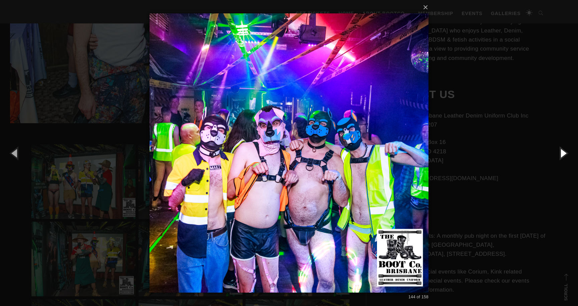
click at [565, 153] on button "button" at bounding box center [563, 152] width 30 height 37
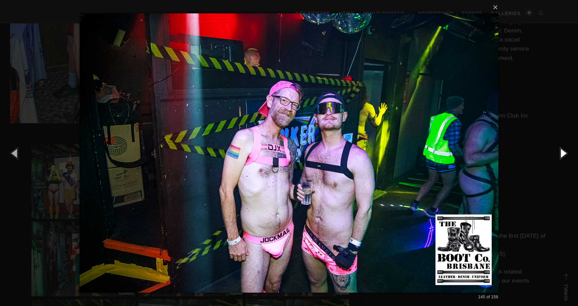
click at [565, 153] on button "button" at bounding box center [563, 152] width 30 height 37
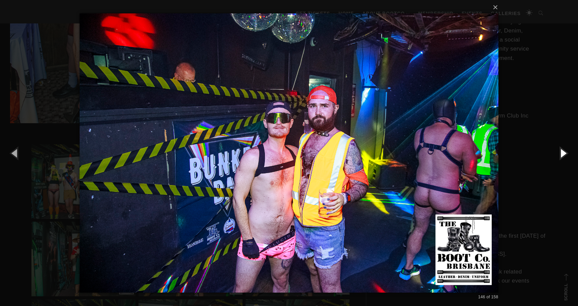
click at [565, 153] on button "button" at bounding box center [563, 152] width 30 height 37
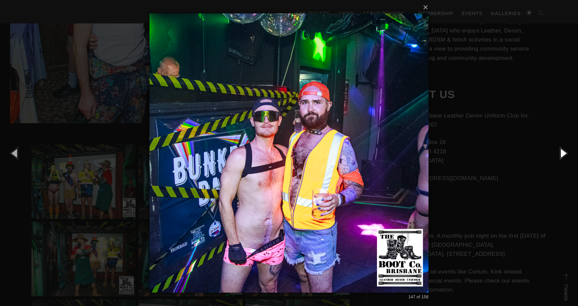
click at [565, 153] on button "button" at bounding box center [563, 152] width 30 height 37
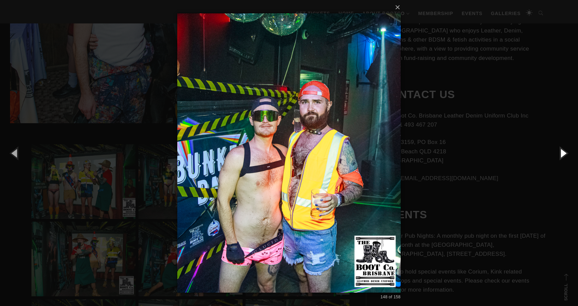
click at [565, 153] on button "button" at bounding box center [563, 152] width 30 height 37
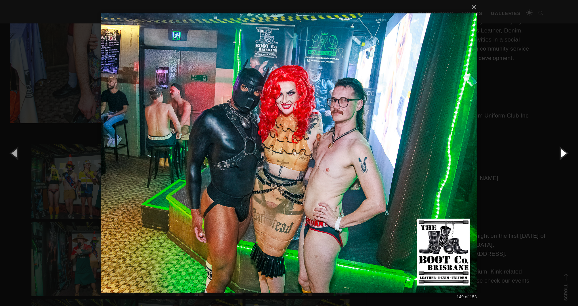
click at [565, 153] on button "button" at bounding box center [563, 152] width 30 height 37
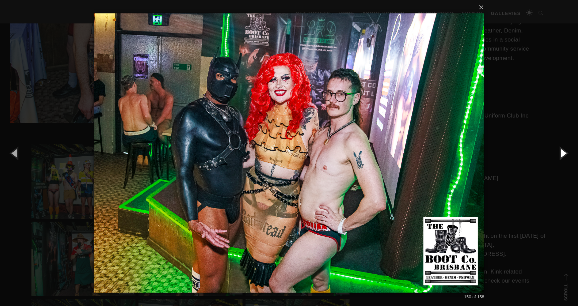
click at [565, 153] on button "button" at bounding box center [563, 152] width 30 height 37
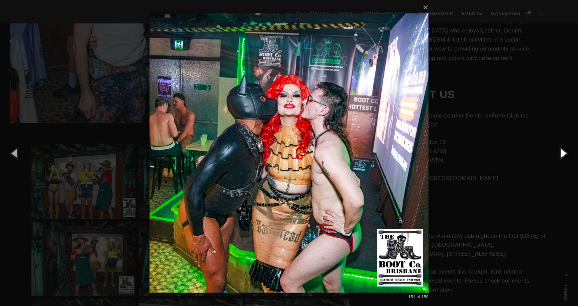
click at [565, 153] on button "button" at bounding box center [563, 152] width 30 height 37
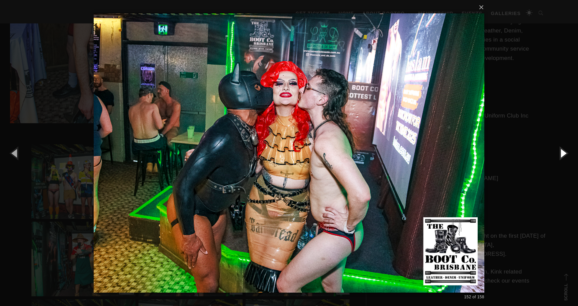
click at [565, 153] on button "button" at bounding box center [563, 152] width 30 height 37
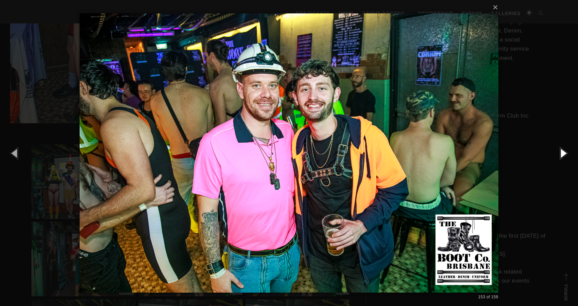
click at [565, 153] on button "button" at bounding box center [563, 152] width 30 height 37
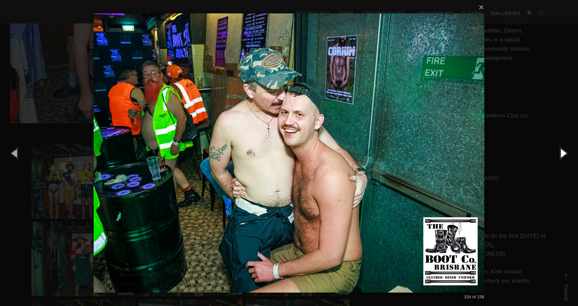
click at [565, 153] on button "button" at bounding box center [563, 152] width 30 height 37
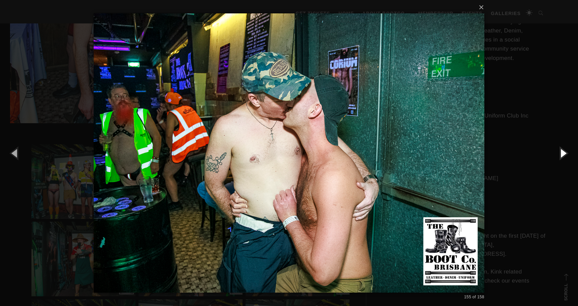
click at [565, 153] on button "button" at bounding box center [563, 152] width 30 height 37
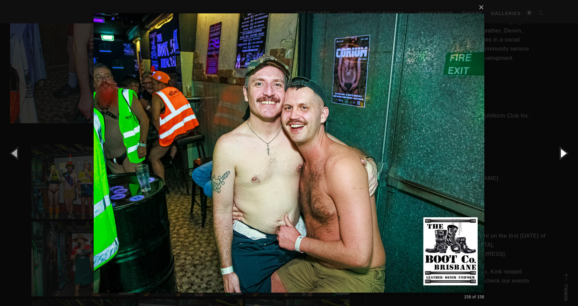
click at [565, 153] on button "button" at bounding box center [563, 152] width 30 height 37
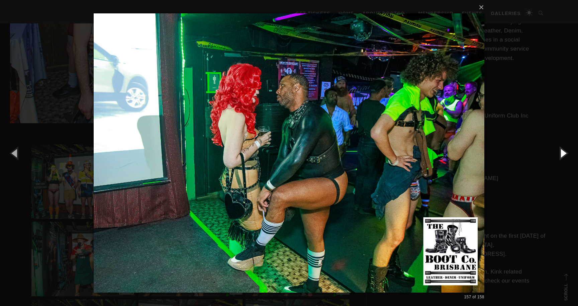
click at [565, 153] on button "button" at bounding box center [563, 152] width 30 height 37
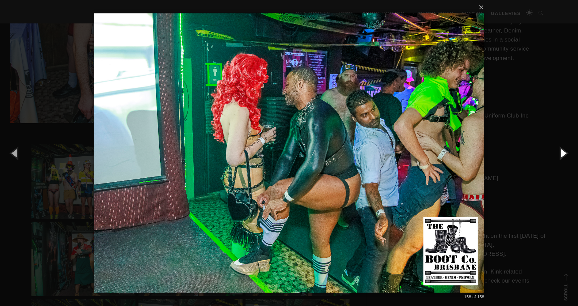
click at [565, 153] on button "button" at bounding box center [563, 152] width 30 height 37
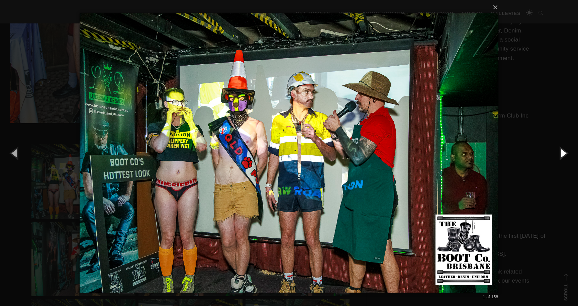
click at [565, 153] on button "button" at bounding box center [563, 152] width 30 height 37
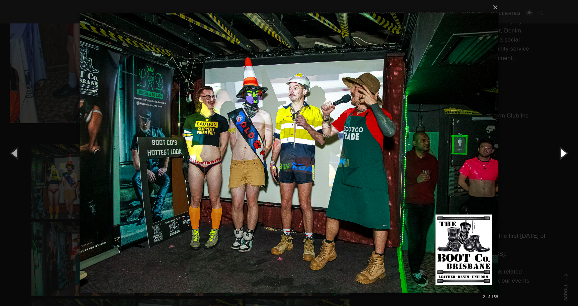
click at [565, 153] on button "button" at bounding box center [563, 152] width 30 height 37
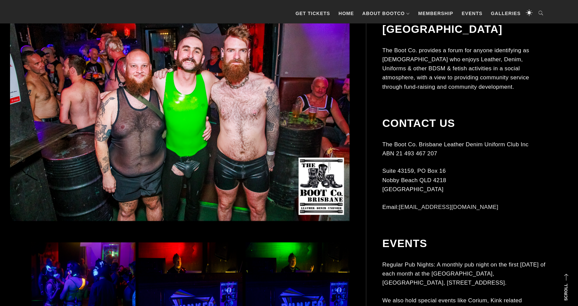
scroll to position [211, 0]
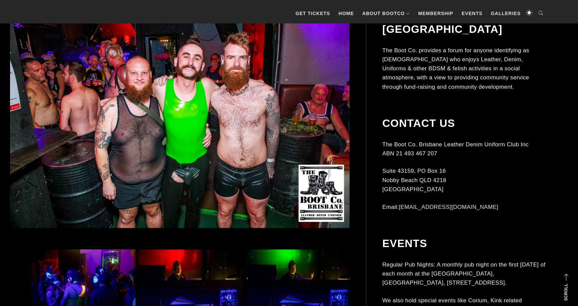
click at [328, 104] on img at bounding box center [179, 115] width 339 height 226
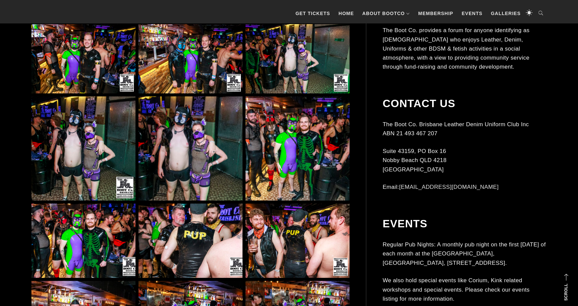
scroll to position [1683, 0]
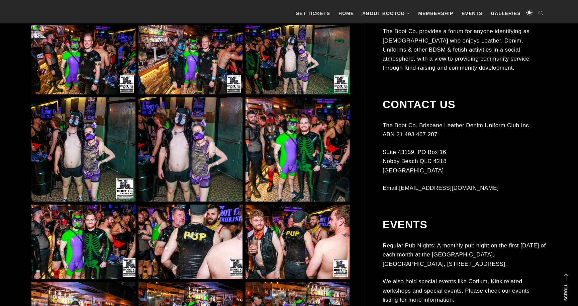
click at [210, 75] on img at bounding box center [190, 60] width 104 height 70
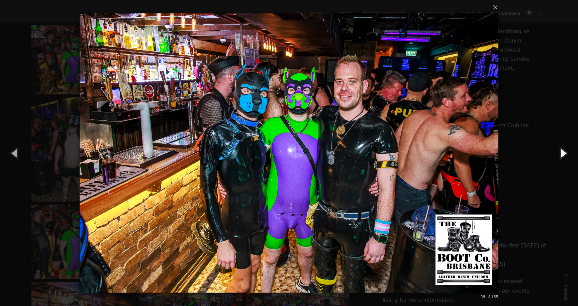
click at [564, 154] on button "button" at bounding box center [563, 152] width 30 height 37
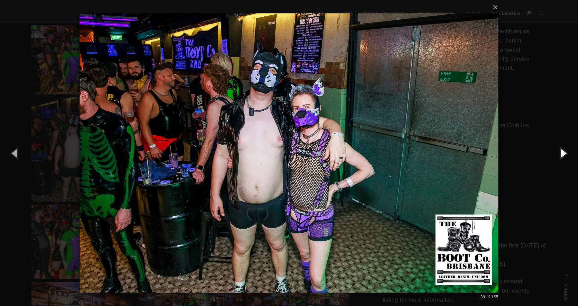
click at [564, 154] on button "button" at bounding box center [563, 152] width 30 height 37
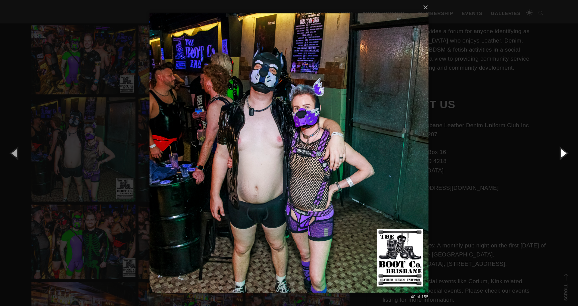
click at [564, 154] on button "button" at bounding box center [563, 152] width 30 height 37
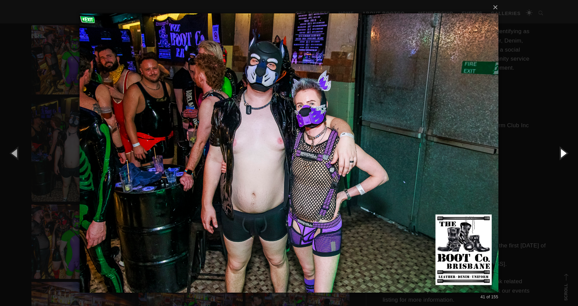
click at [562, 152] on button "button" at bounding box center [563, 152] width 30 height 37
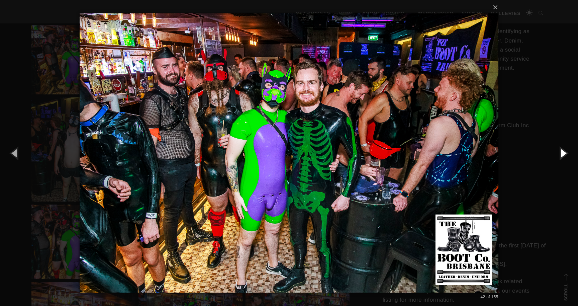
click at [562, 152] on button "button" at bounding box center [563, 152] width 30 height 37
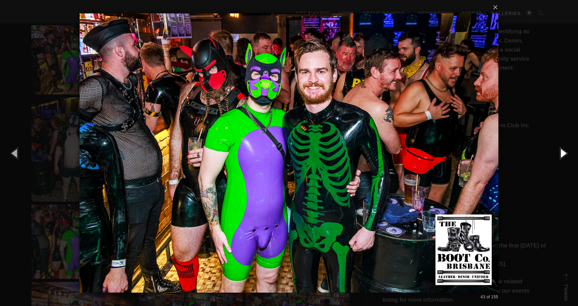
click at [562, 152] on button "button" at bounding box center [563, 152] width 30 height 37
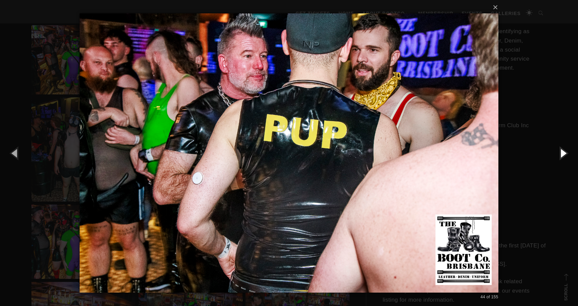
click at [562, 152] on button "button" at bounding box center [563, 152] width 30 height 37
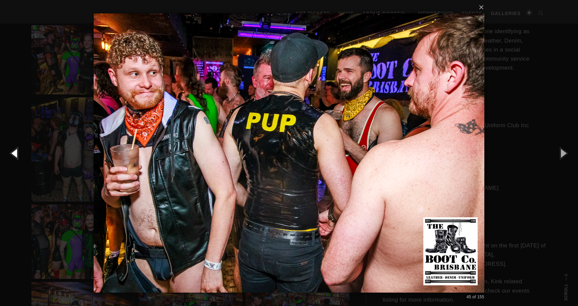
click at [13, 154] on button "button" at bounding box center [15, 152] width 30 height 37
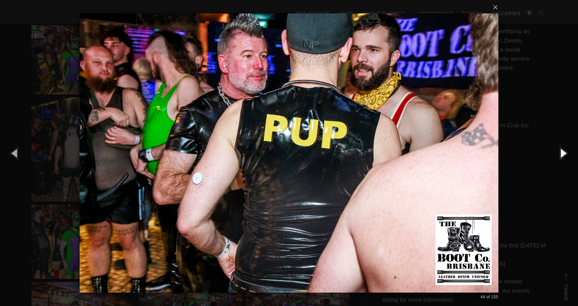
click at [564, 149] on button "button" at bounding box center [563, 152] width 30 height 37
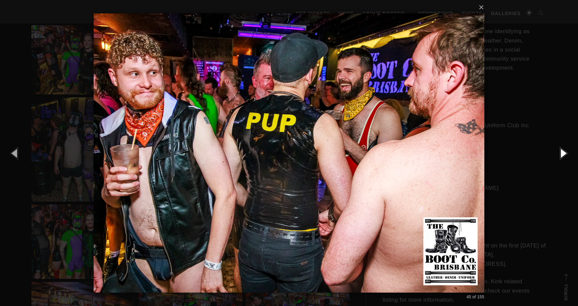
click at [564, 149] on button "button" at bounding box center [563, 152] width 30 height 37
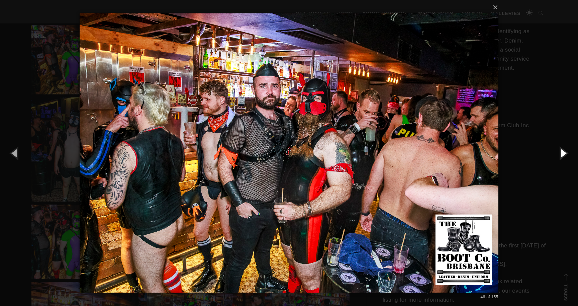
click at [564, 149] on button "button" at bounding box center [563, 152] width 30 height 37
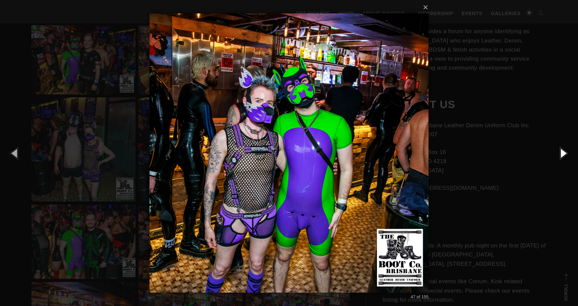
click at [564, 149] on button "button" at bounding box center [563, 152] width 30 height 37
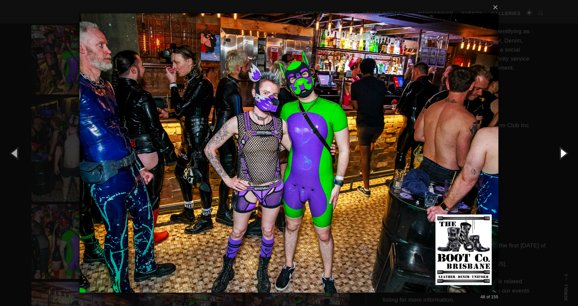
click at [564, 149] on button "button" at bounding box center [563, 152] width 30 height 37
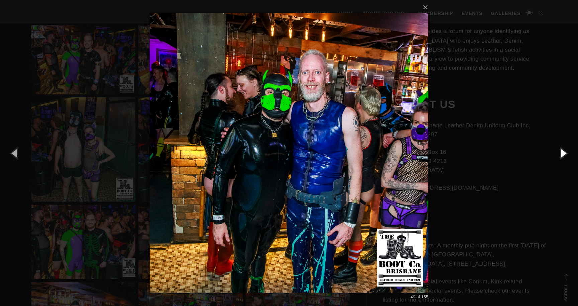
click at [564, 149] on button "button" at bounding box center [563, 152] width 30 height 37
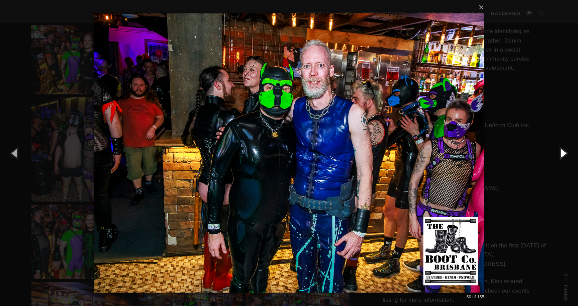
click at [564, 149] on button "button" at bounding box center [563, 152] width 30 height 37
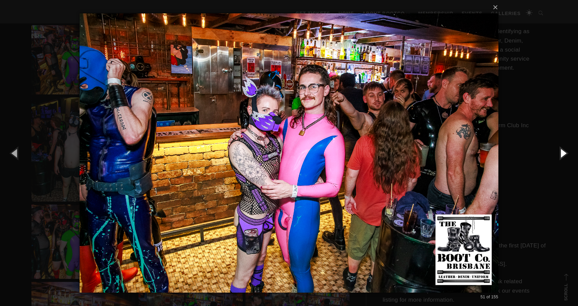
click at [564, 149] on button "button" at bounding box center [563, 152] width 30 height 37
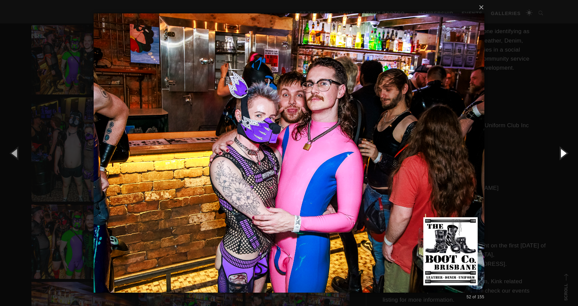
click at [564, 149] on button "button" at bounding box center [563, 152] width 30 height 37
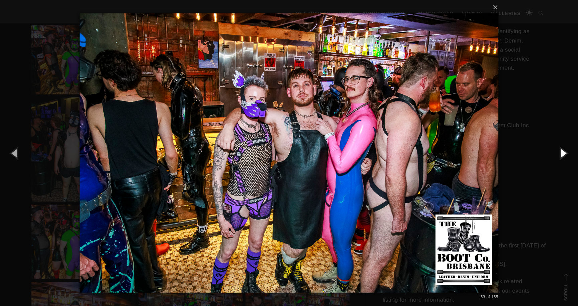
click at [564, 149] on button "button" at bounding box center [563, 152] width 30 height 37
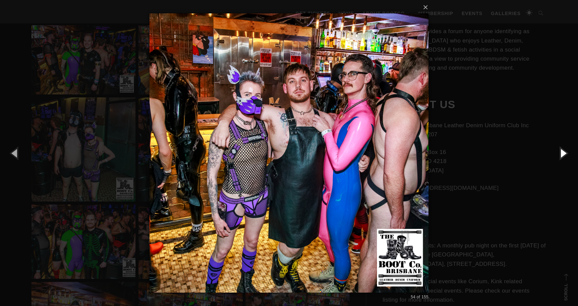
click at [564, 149] on button "button" at bounding box center [563, 152] width 30 height 37
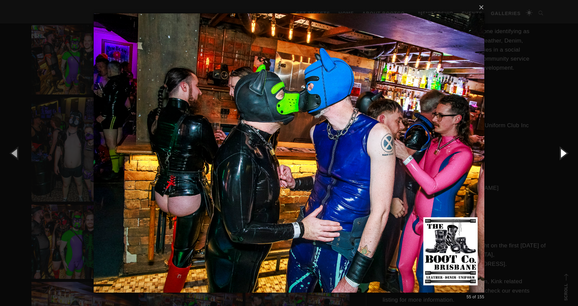
click at [564, 149] on button "button" at bounding box center [563, 152] width 30 height 37
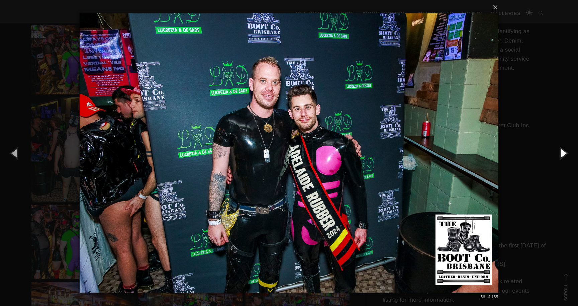
click at [564, 149] on button "button" at bounding box center [563, 152] width 30 height 37
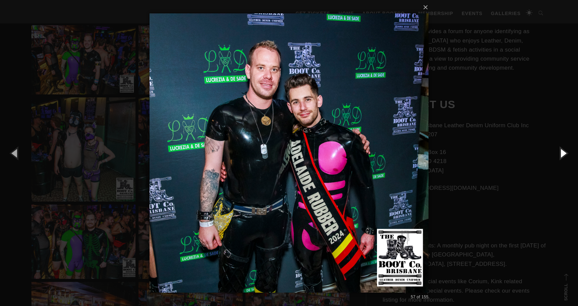
click at [564, 149] on button "button" at bounding box center [563, 152] width 30 height 37
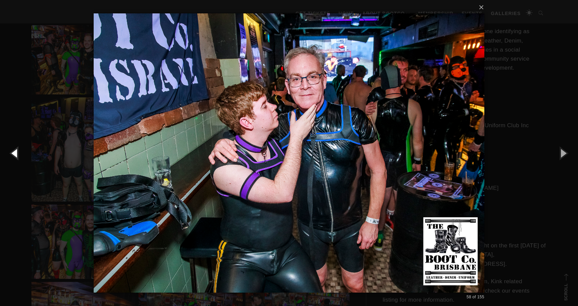
click at [15, 152] on button "button" at bounding box center [15, 152] width 30 height 37
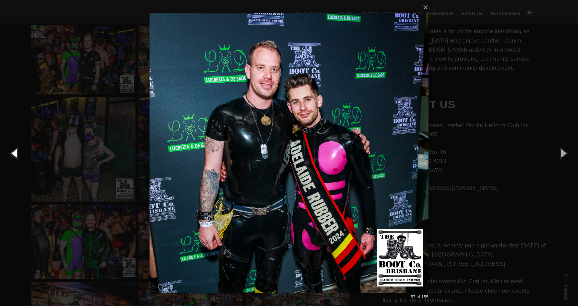
click at [13, 153] on button "button" at bounding box center [15, 152] width 30 height 37
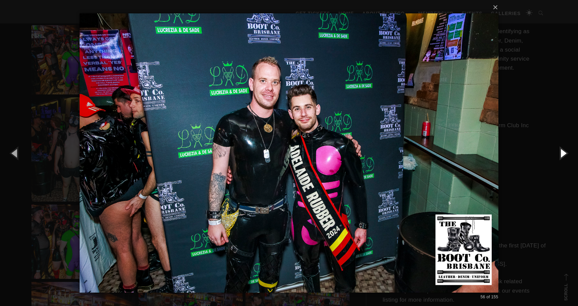
click at [564, 150] on button "button" at bounding box center [563, 152] width 30 height 37
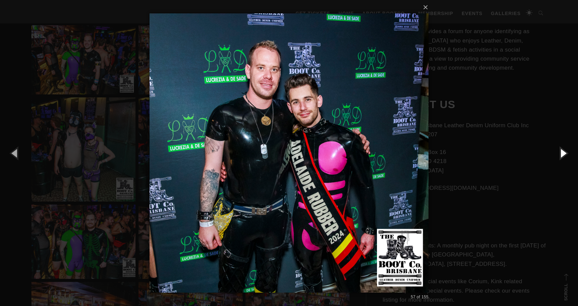
click at [564, 150] on button "button" at bounding box center [563, 152] width 30 height 37
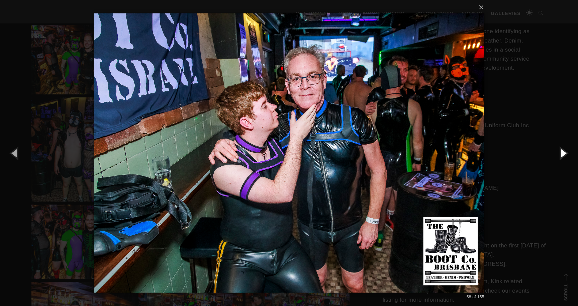
click at [564, 150] on button "button" at bounding box center [563, 152] width 30 height 37
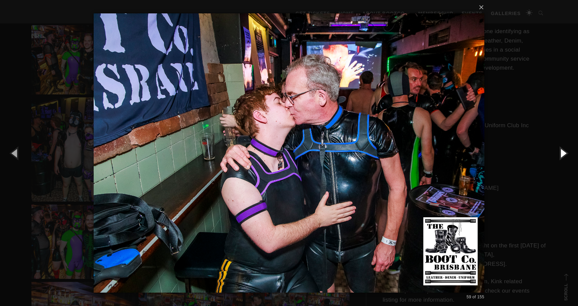
click at [564, 150] on button "button" at bounding box center [563, 152] width 30 height 37
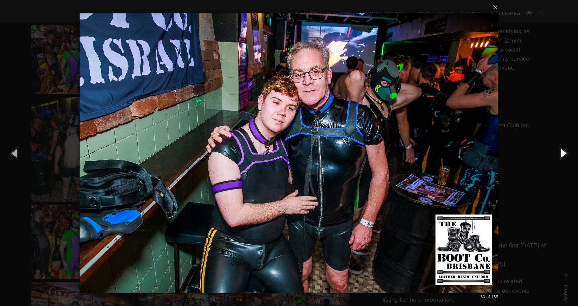
click at [564, 150] on button "button" at bounding box center [563, 152] width 30 height 37
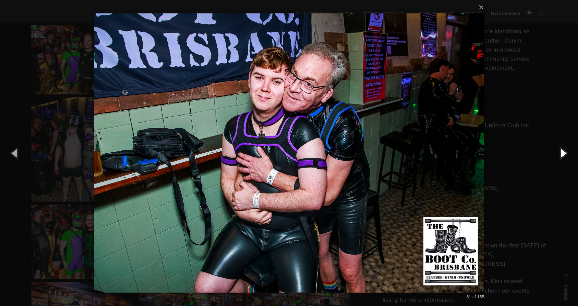
click at [564, 150] on button "button" at bounding box center [563, 152] width 30 height 37
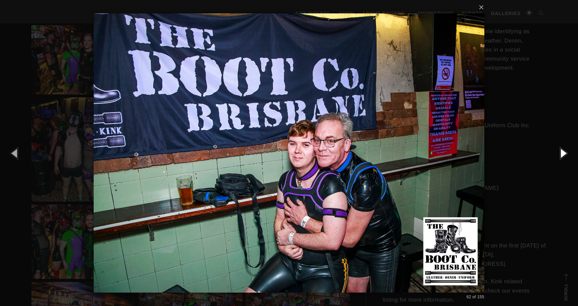
click at [564, 150] on button "button" at bounding box center [563, 152] width 30 height 37
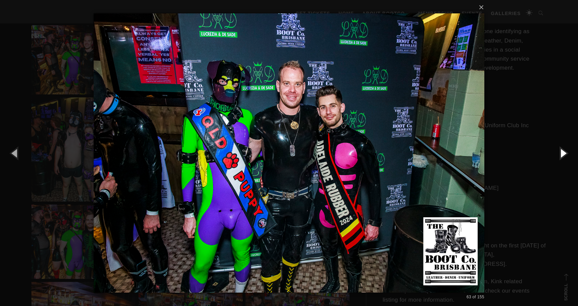
click at [564, 150] on button "button" at bounding box center [563, 152] width 30 height 37
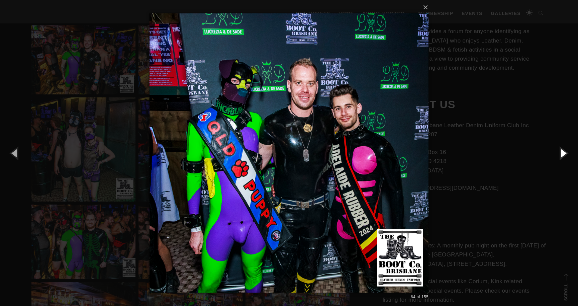
click at [564, 150] on button "button" at bounding box center [563, 152] width 30 height 37
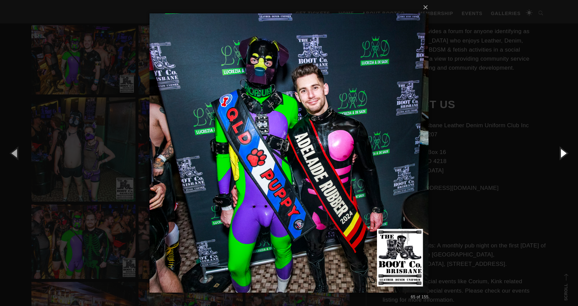
click at [564, 150] on button "button" at bounding box center [563, 152] width 30 height 37
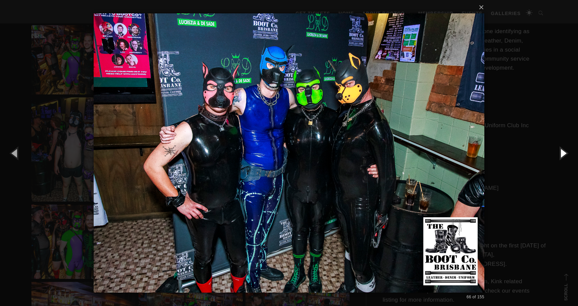
click at [564, 150] on button "button" at bounding box center [563, 152] width 30 height 37
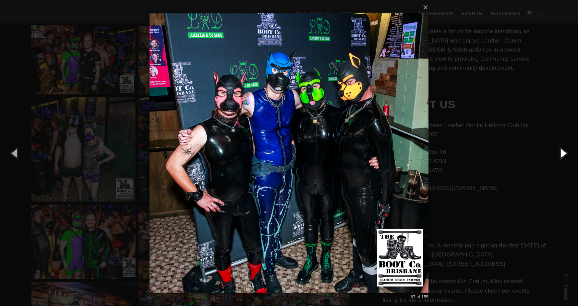
click at [564, 150] on button "button" at bounding box center [563, 152] width 30 height 37
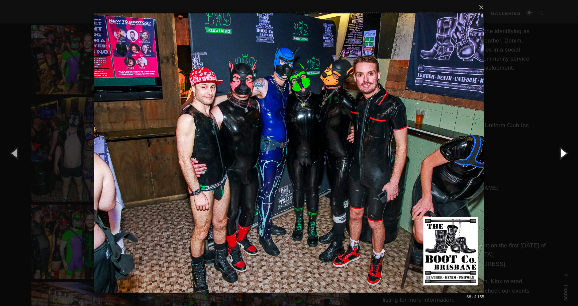
click at [564, 150] on button "button" at bounding box center [563, 152] width 30 height 37
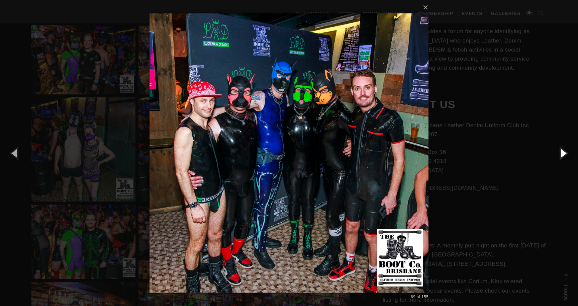
click at [564, 150] on button "button" at bounding box center [563, 152] width 30 height 37
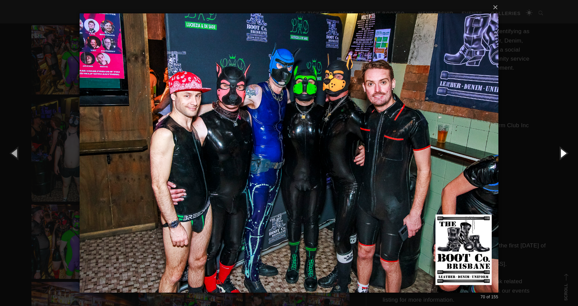
click at [564, 150] on button "button" at bounding box center [563, 152] width 30 height 37
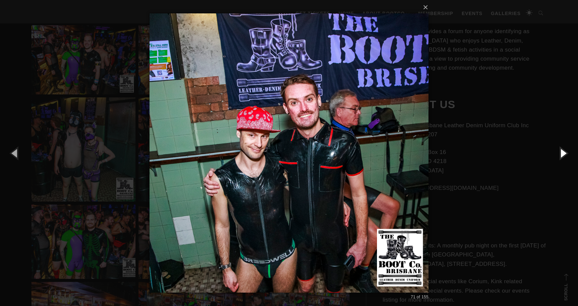
click at [564, 150] on button "button" at bounding box center [563, 152] width 30 height 37
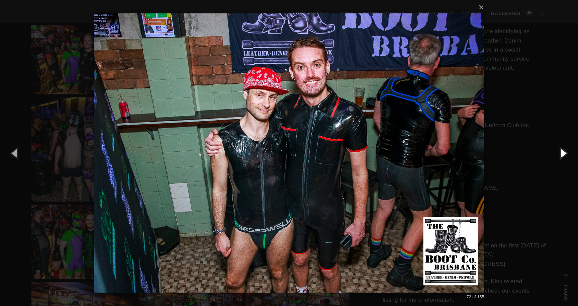
click at [564, 150] on button "button" at bounding box center [563, 152] width 30 height 37
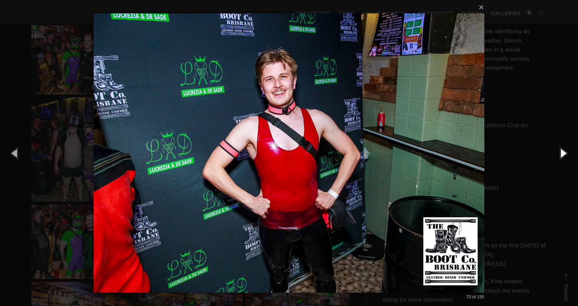
click at [564, 150] on button "button" at bounding box center [563, 152] width 30 height 37
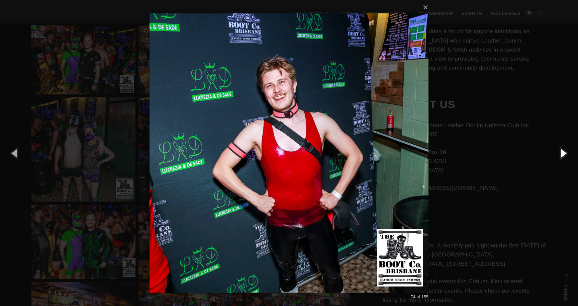
click at [564, 150] on button "button" at bounding box center [563, 152] width 30 height 37
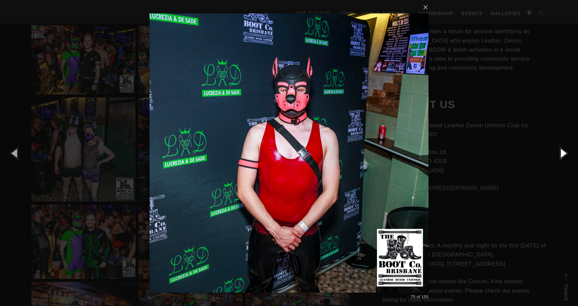
click at [564, 150] on button "button" at bounding box center [563, 152] width 30 height 37
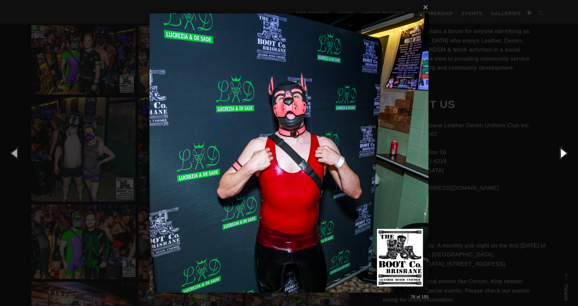
click at [564, 150] on button "button" at bounding box center [563, 152] width 30 height 37
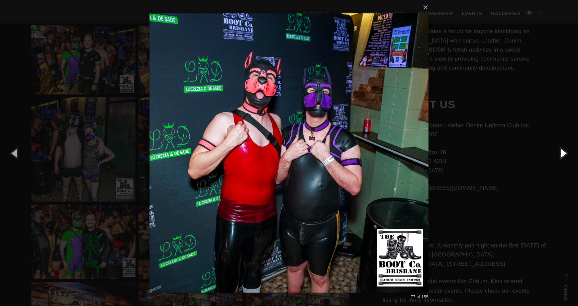
click at [564, 150] on button "button" at bounding box center [563, 152] width 30 height 37
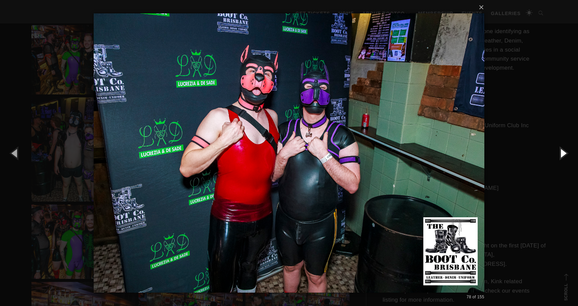
click at [564, 150] on button "button" at bounding box center [563, 152] width 30 height 37
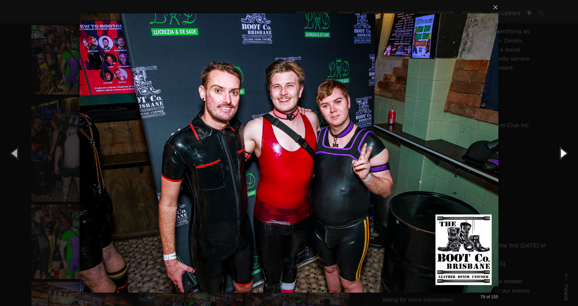
click at [564, 150] on button "button" at bounding box center [563, 152] width 30 height 37
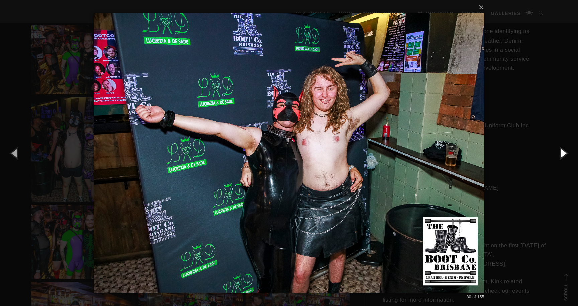
click at [564, 150] on button "button" at bounding box center [563, 152] width 30 height 37
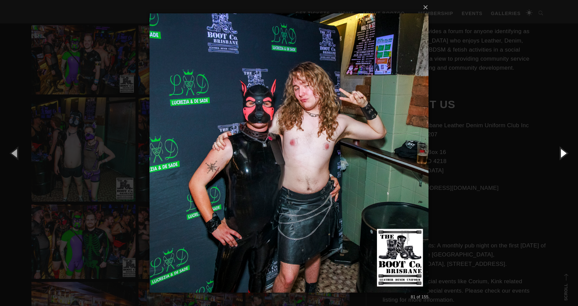
click at [564, 150] on button "button" at bounding box center [563, 152] width 30 height 37
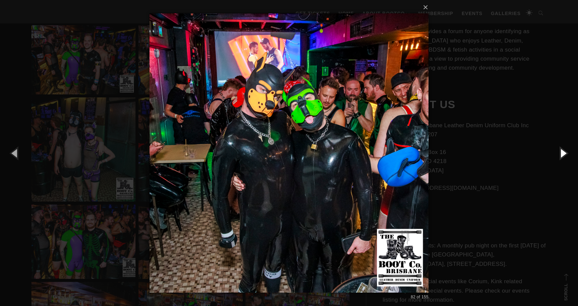
click at [564, 150] on button "button" at bounding box center [563, 152] width 30 height 37
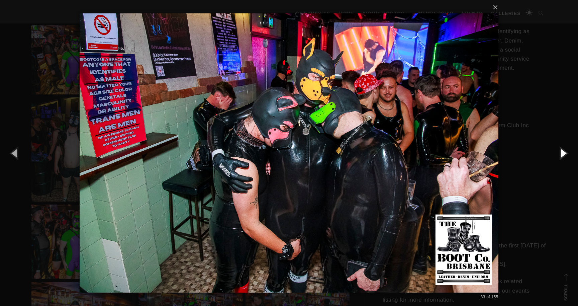
click at [564, 150] on button "button" at bounding box center [563, 152] width 30 height 37
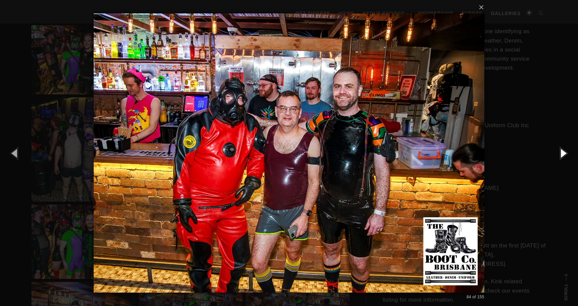
click at [564, 150] on button "button" at bounding box center [563, 152] width 30 height 37
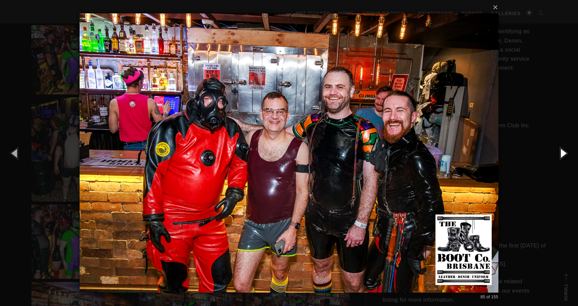
click at [564, 150] on button "button" at bounding box center [563, 152] width 30 height 37
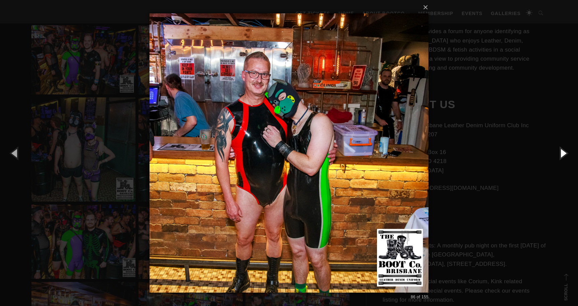
click at [564, 150] on button "button" at bounding box center [563, 152] width 30 height 37
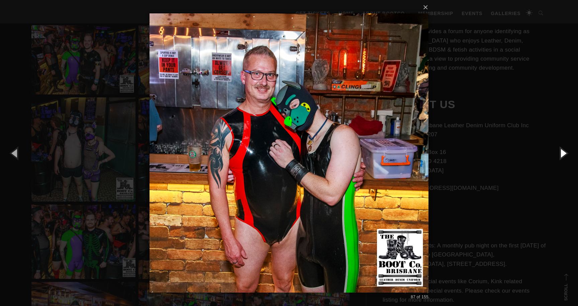
click at [564, 150] on button "button" at bounding box center [563, 152] width 30 height 37
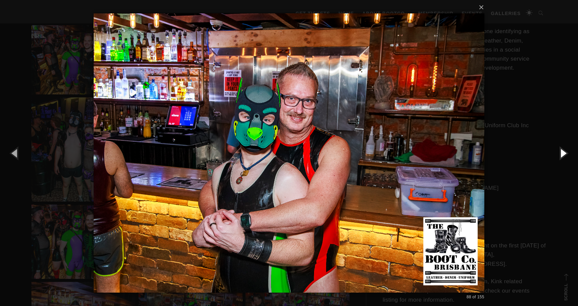
click at [564, 150] on button "button" at bounding box center [563, 152] width 30 height 37
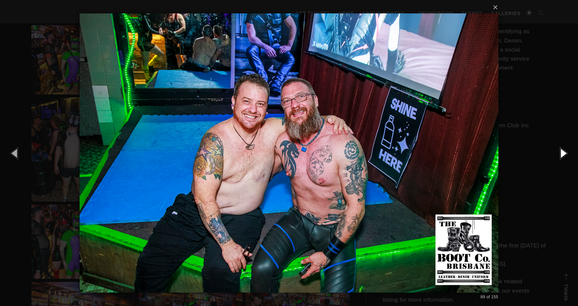
click at [564, 150] on button "button" at bounding box center [563, 152] width 30 height 37
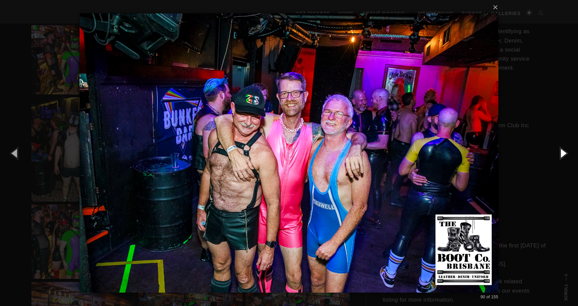
click at [564, 150] on button "button" at bounding box center [563, 152] width 30 height 37
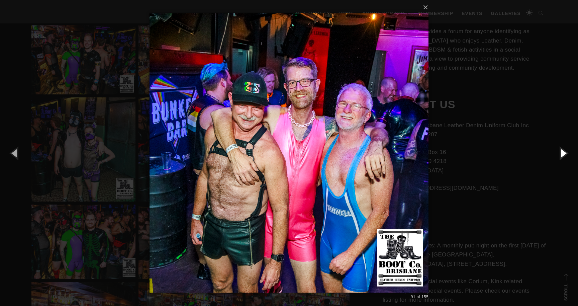
click at [564, 150] on button "button" at bounding box center [563, 152] width 30 height 37
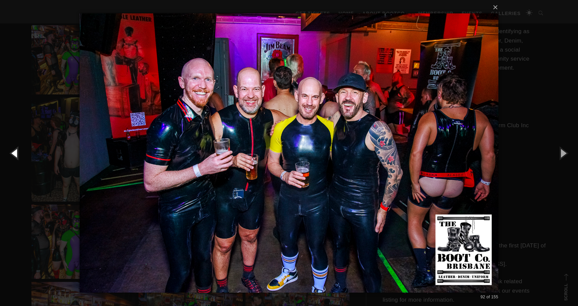
click at [14, 155] on button "button" at bounding box center [15, 152] width 30 height 37
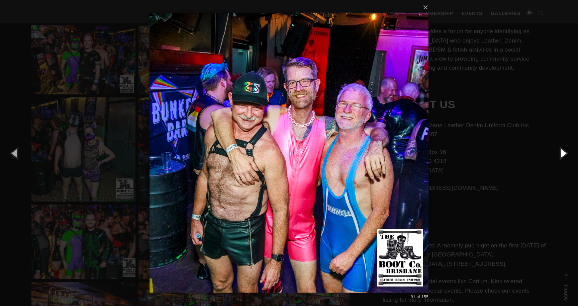
click at [562, 151] on button "button" at bounding box center [563, 152] width 30 height 37
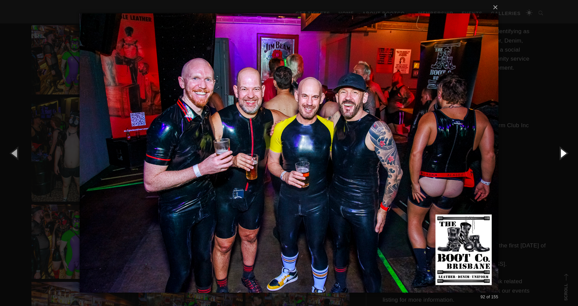
click at [562, 151] on button "button" at bounding box center [563, 152] width 30 height 37
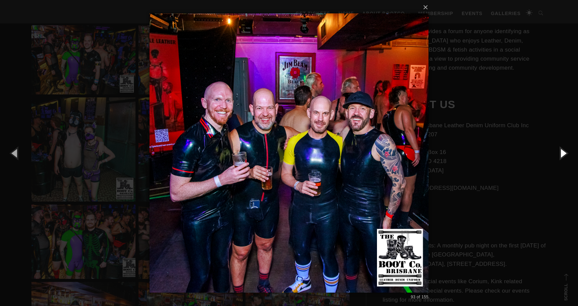
click at [562, 151] on button "button" at bounding box center [563, 152] width 30 height 37
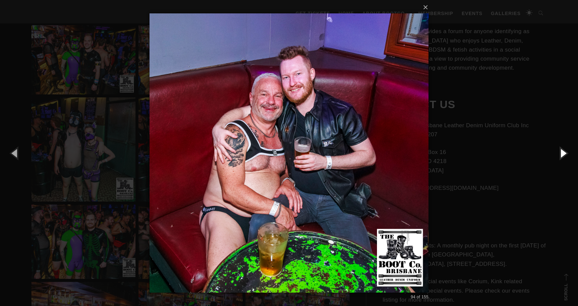
click at [562, 151] on button "button" at bounding box center [563, 152] width 30 height 37
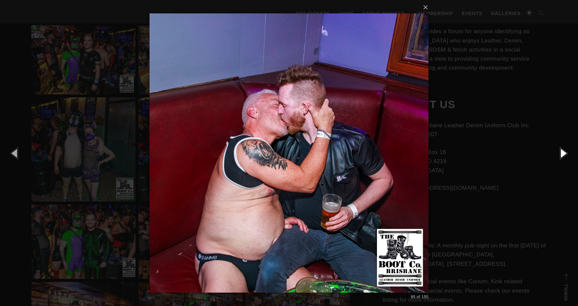
click at [562, 151] on button "button" at bounding box center [563, 152] width 30 height 37
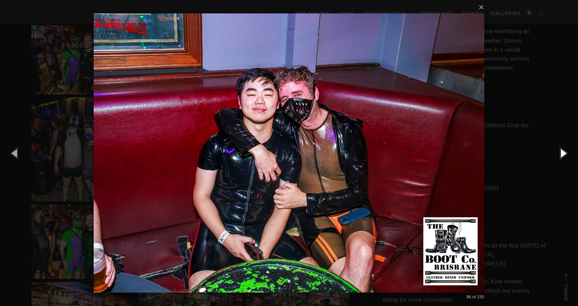
click at [562, 151] on button "button" at bounding box center [563, 152] width 30 height 37
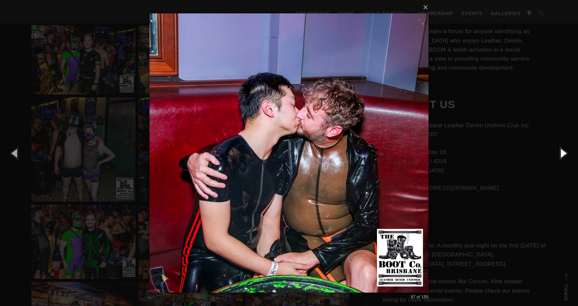
click at [562, 151] on button "button" at bounding box center [563, 152] width 30 height 37
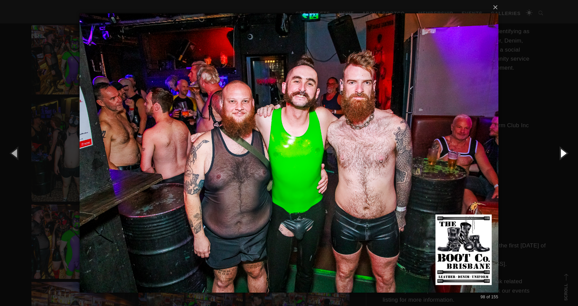
click at [562, 151] on button "button" at bounding box center [563, 152] width 30 height 37
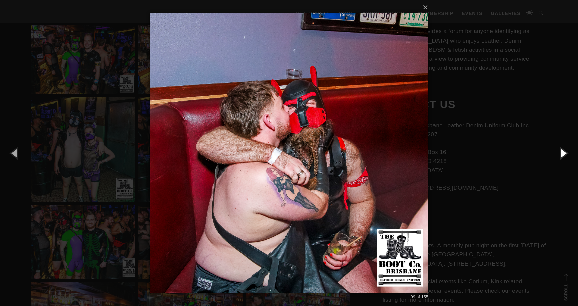
click at [562, 151] on button "button" at bounding box center [563, 152] width 30 height 37
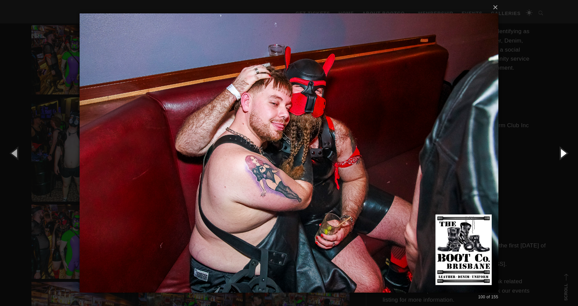
click at [562, 151] on button "button" at bounding box center [563, 152] width 30 height 37
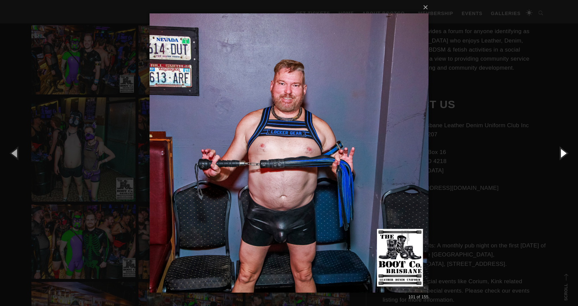
click at [562, 151] on button "button" at bounding box center [563, 152] width 30 height 37
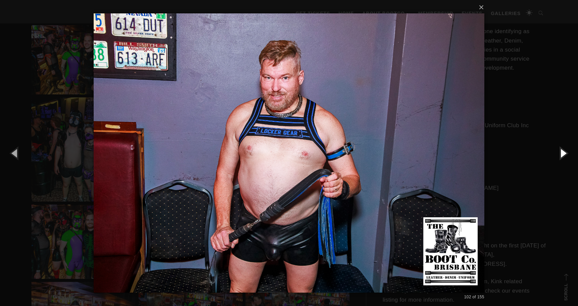
click at [562, 151] on button "button" at bounding box center [563, 152] width 30 height 37
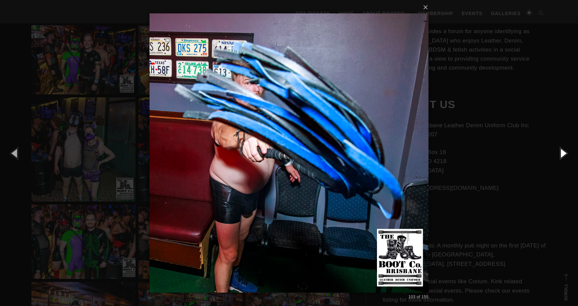
click at [562, 151] on button "button" at bounding box center [563, 152] width 30 height 37
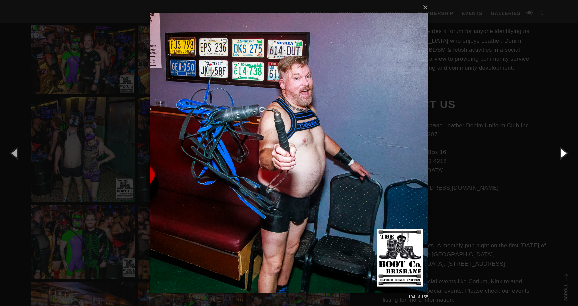
click at [562, 151] on button "button" at bounding box center [563, 152] width 30 height 37
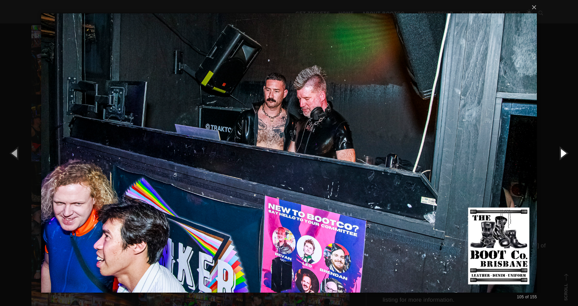
click at [562, 151] on button "button" at bounding box center [563, 152] width 30 height 37
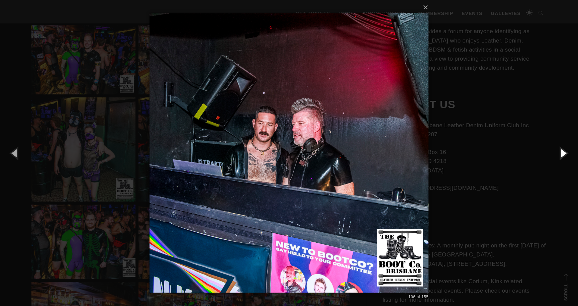
click at [562, 151] on button "button" at bounding box center [563, 152] width 30 height 37
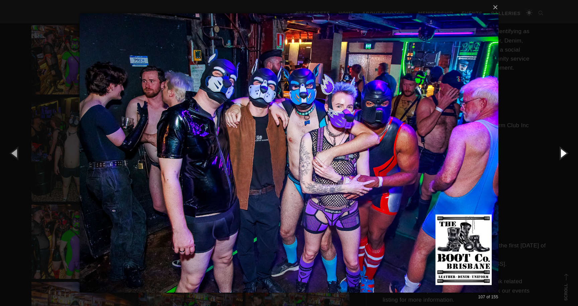
click at [562, 151] on button "button" at bounding box center [563, 152] width 30 height 37
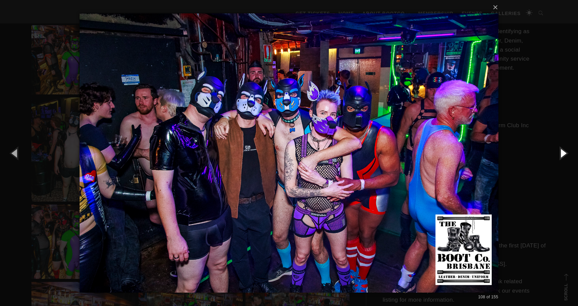
click at [562, 151] on button "button" at bounding box center [563, 152] width 30 height 37
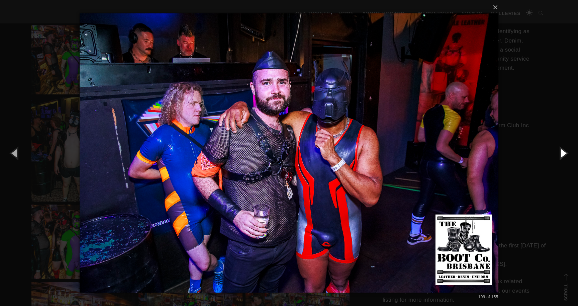
click at [562, 151] on button "button" at bounding box center [563, 152] width 30 height 37
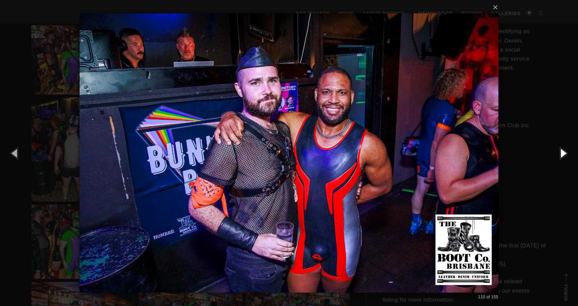
click at [562, 151] on button "button" at bounding box center [563, 152] width 30 height 37
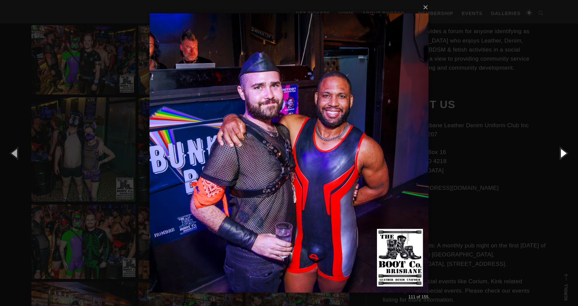
click at [562, 151] on button "button" at bounding box center [563, 152] width 30 height 37
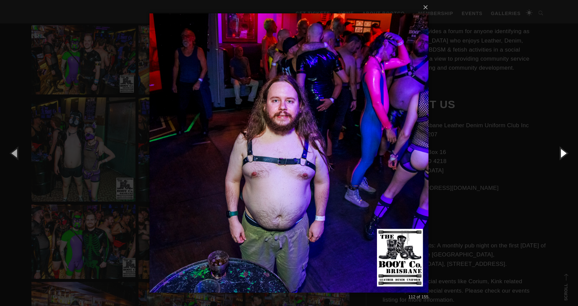
click at [562, 151] on button "button" at bounding box center [563, 152] width 30 height 37
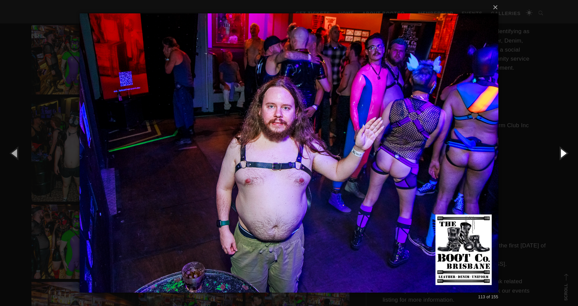
click at [562, 151] on button "button" at bounding box center [563, 152] width 30 height 37
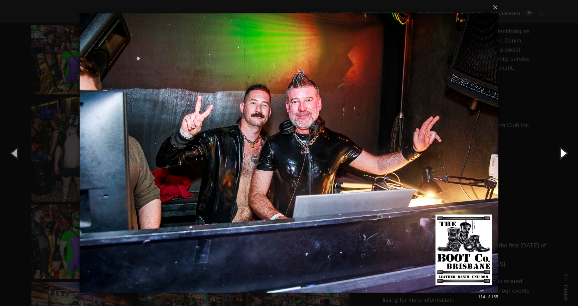
click at [562, 151] on button "button" at bounding box center [563, 152] width 30 height 37
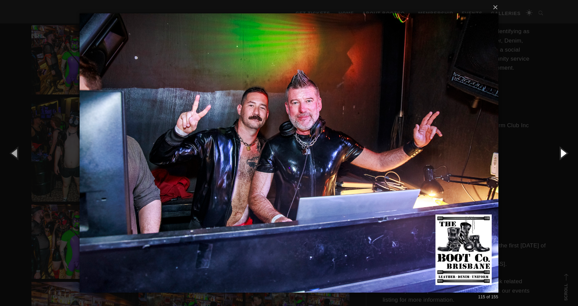
click at [562, 151] on button "button" at bounding box center [563, 152] width 30 height 37
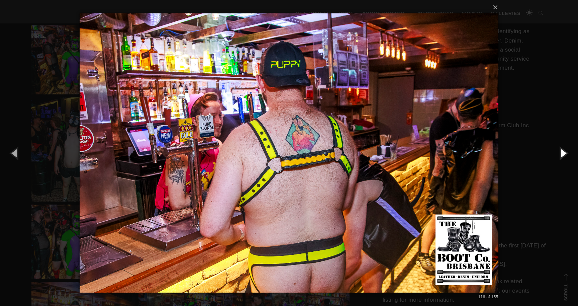
click at [562, 151] on button "button" at bounding box center [563, 152] width 30 height 37
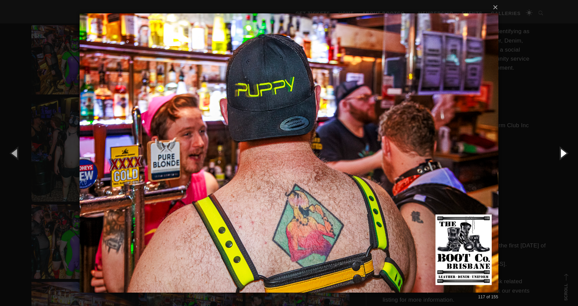
click at [562, 151] on button "button" at bounding box center [563, 152] width 30 height 37
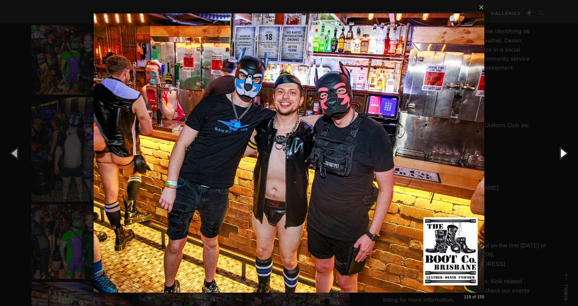
click at [562, 151] on button "button" at bounding box center [563, 152] width 30 height 37
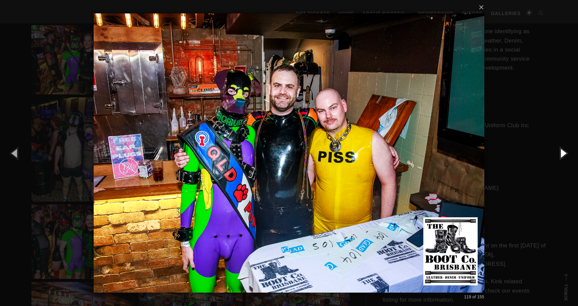
click at [562, 151] on button "button" at bounding box center [563, 152] width 30 height 37
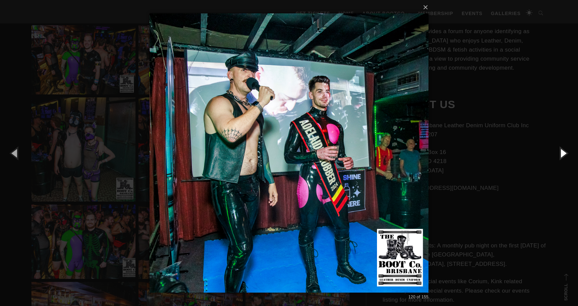
click at [562, 151] on button "button" at bounding box center [563, 152] width 30 height 37
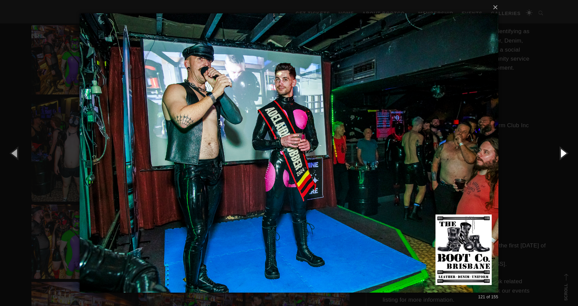
click at [562, 151] on button "button" at bounding box center [563, 152] width 30 height 37
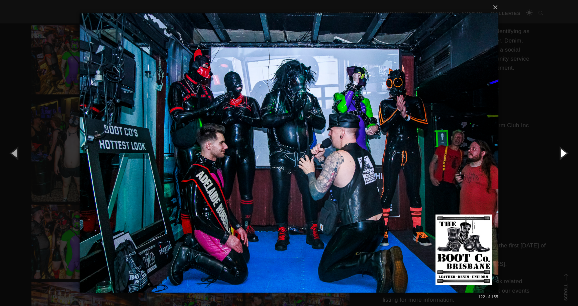
click at [562, 151] on button "button" at bounding box center [563, 152] width 30 height 37
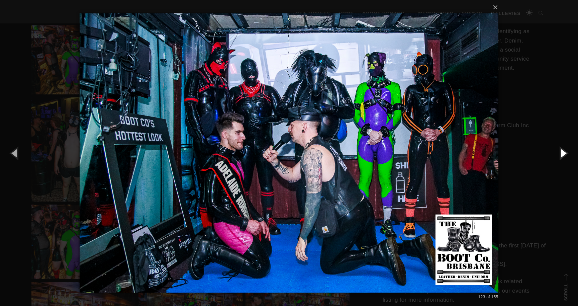
click at [562, 151] on button "button" at bounding box center [563, 152] width 30 height 37
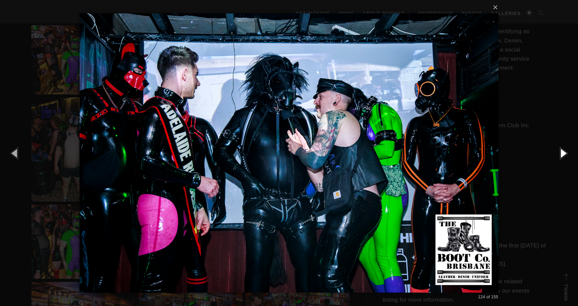
click at [562, 151] on button "button" at bounding box center [563, 152] width 30 height 37
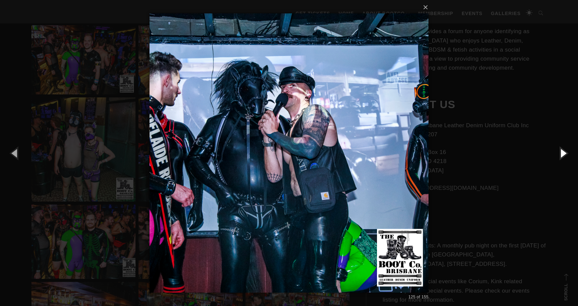
click at [562, 151] on button "button" at bounding box center [563, 152] width 30 height 37
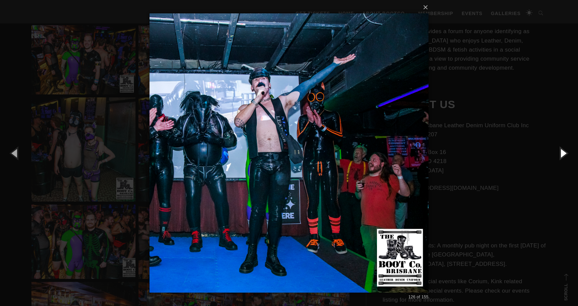
click at [562, 151] on button "button" at bounding box center [563, 152] width 30 height 37
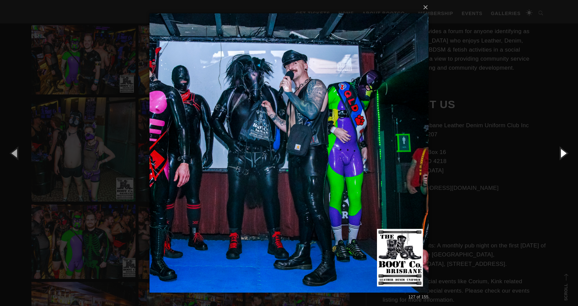
click at [562, 151] on button "button" at bounding box center [563, 152] width 30 height 37
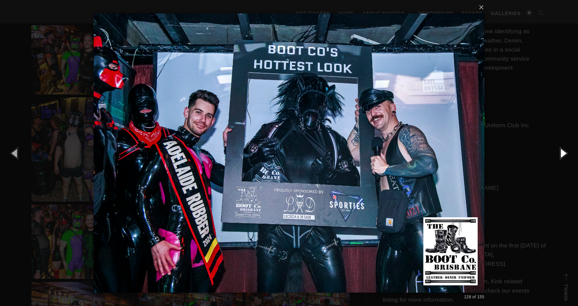
click at [562, 151] on button "button" at bounding box center [563, 152] width 30 height 37
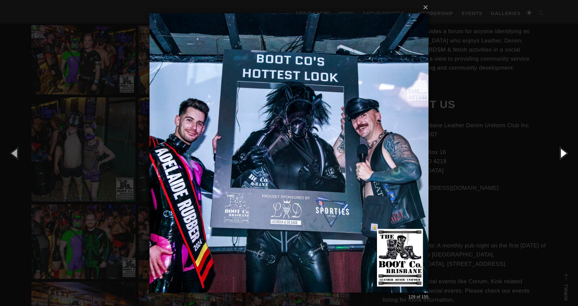
click at [562, 151] on button "button" at bounding box center [563, 152] width 30 height 37
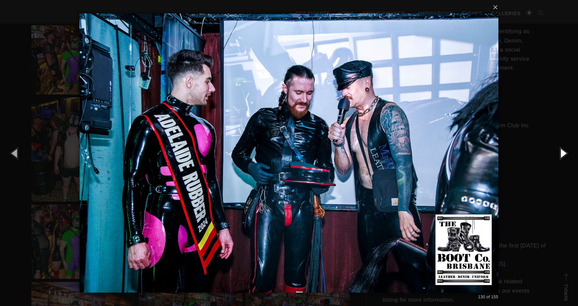
click at [562, 151] on button "button" at bounding box center [563, 152] width 30 height 37
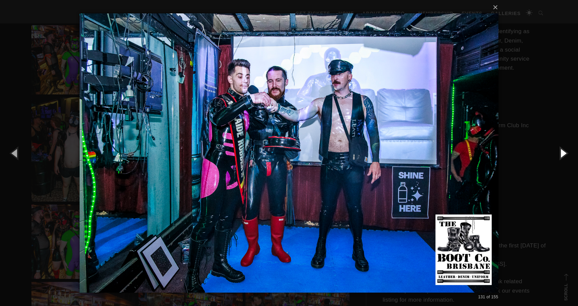
click at [562, 151] on button "button" at bounding box center [563, 152] width 30 height 37
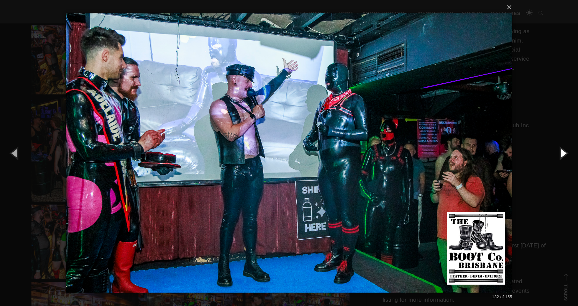
click at [562, 151] on button "button" at bounding box center [563, 152] width 30 height 37
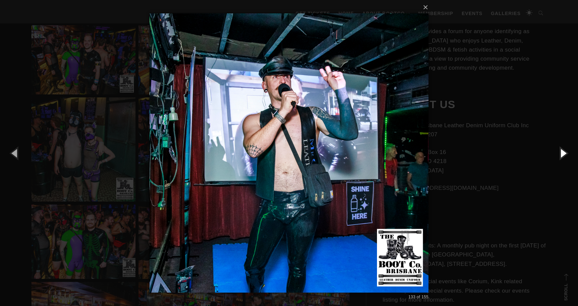
click at [562, 151] on button "button" at bounding box center [563, 152] width 30 height 37
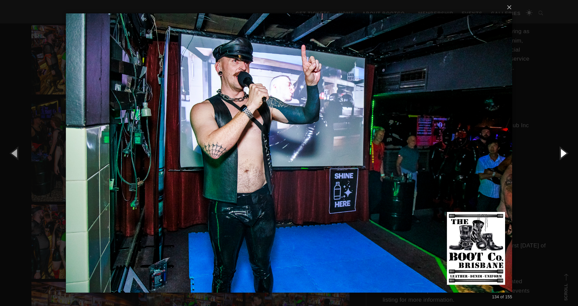
click at [562, 151] on button "button" at bounding box center [563, 152] width 30 height 37
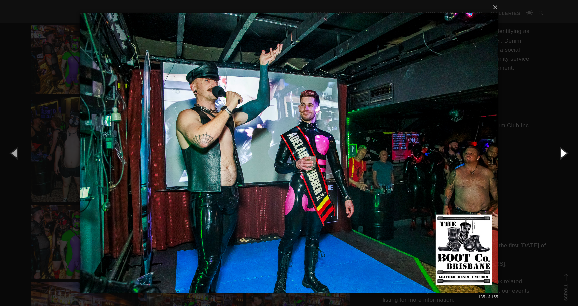
click at [562, 151] on button "button" at bounding box center [563, 152] width 30 height 37
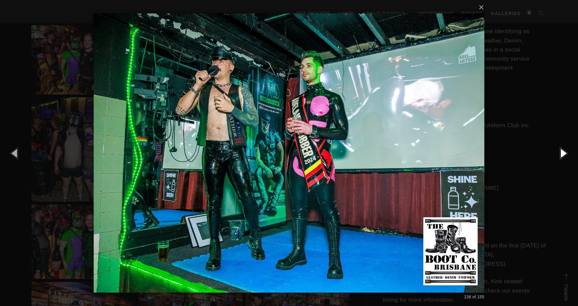
click at [562, 151] on button "button" at bounding box center [563, 152] width 30 height 37
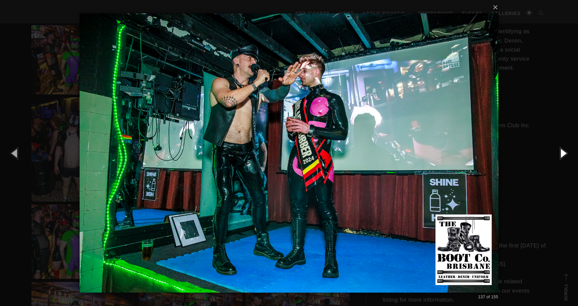
click at [562, 151] on button "button" at bounding box center [563, 152] width 30 height 37
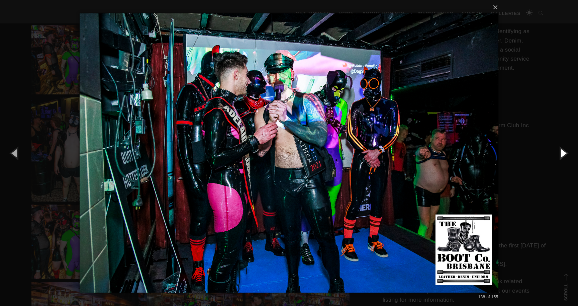
click at [562, 151] on button "button" at bounding box center [563, 152] width 30 height 37
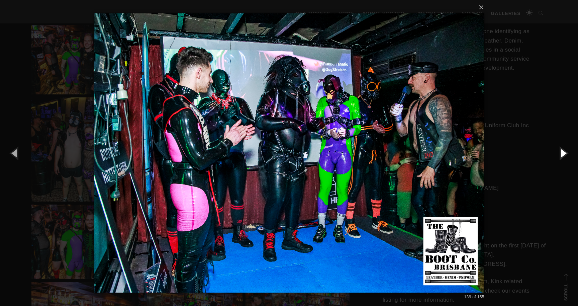
click at [562, 151] on button "button" at bounding box center [563, 152] width 30 height 37
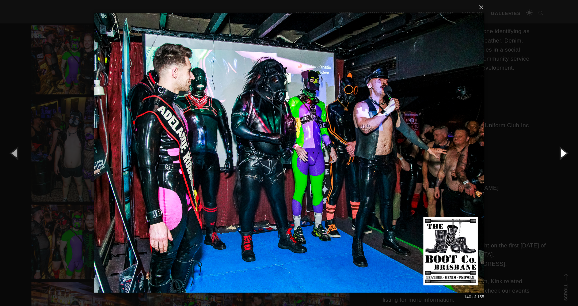
click at [562, 151] on button "button" at bounding box center [563, 152] width 30 height 37
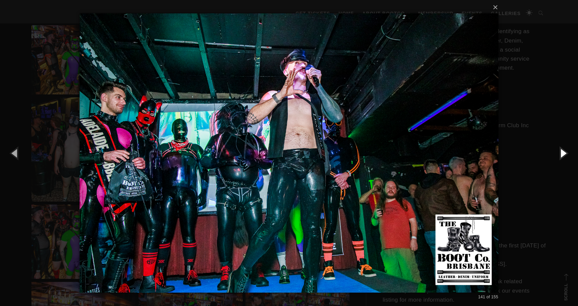
click at [562, 151] on button "button" at bounding box center [563, 152] width 30 height 37
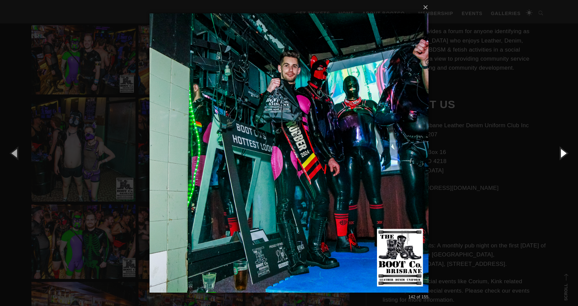
click at [562, 151] on button "button" at bounding box center [563, 152] width 30 height 37
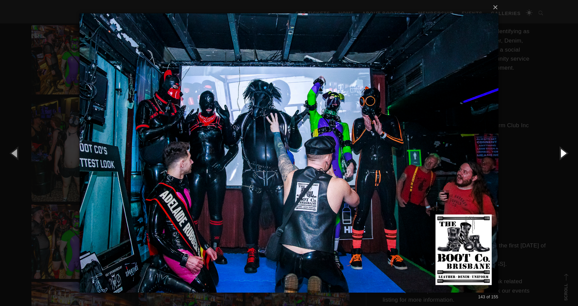
click at [562, 151] on button "button" at bounding box center [563, 152] width 30 height 37
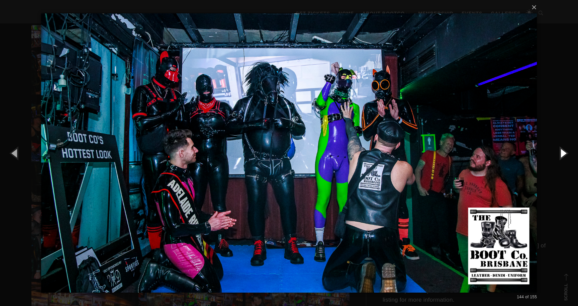
click at [562, 151] on button "button" at bounding box center [563, 152] width 30 height 37
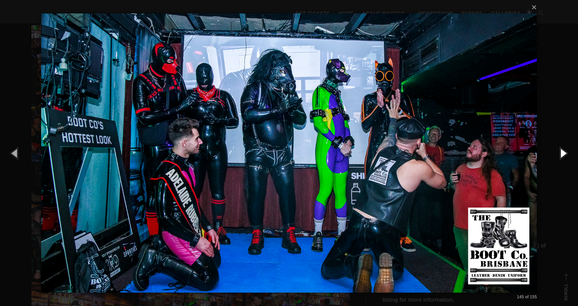
click at [562, 151] on button "button" at bounding box center [563, 152] width 30 height 37
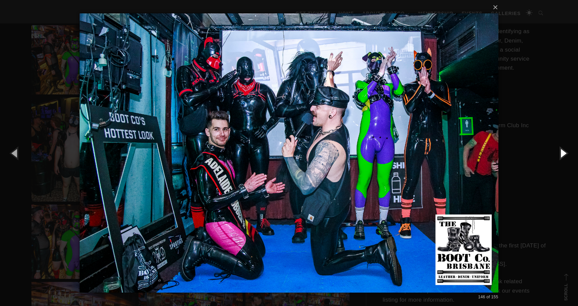
click at [562, 151] on button "button" at bounding box center [563, 152] width 30 height 37
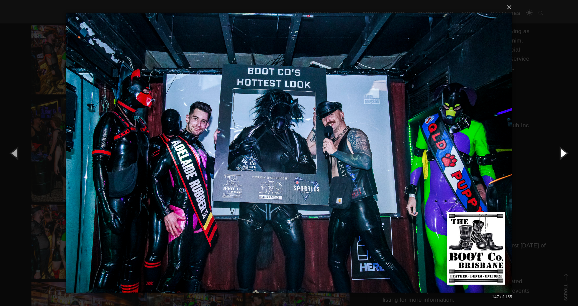
click at [562, 151] on button "button" at bounding box center [563, 152] width 30 height 37
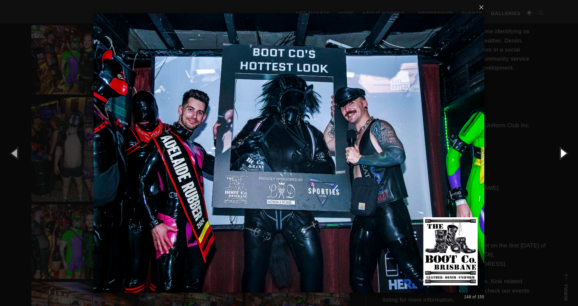
click at [562, 151] on button "button" at bounding box center [563, 152] width 30 height 37
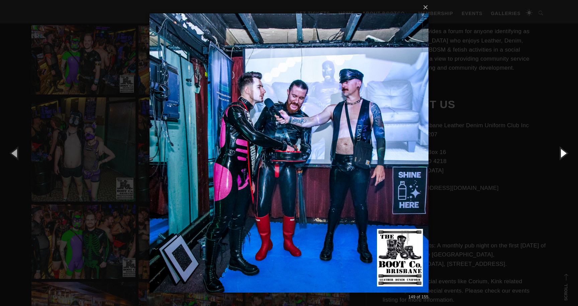
click at [562, 151] on button "button" at bounding box center [563, 152] width 30 height 37
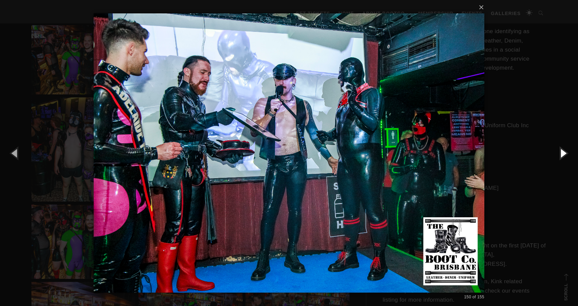
click at [562, 151] on button "button" at bounding box center [563, 152] width 30 height 37
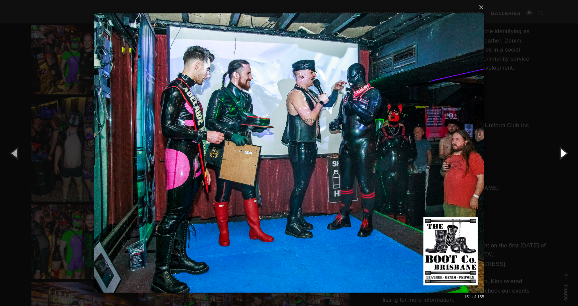
click at [562, 151] on button "button" at bounding box center [563, 152] width 30 height 37
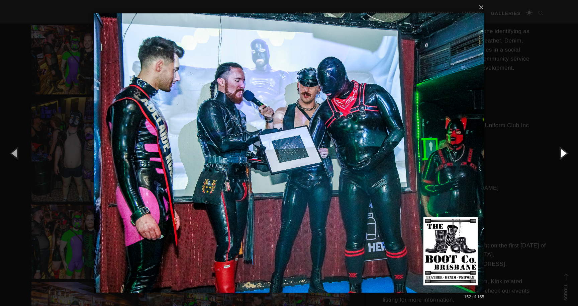
click at [562, 151] on button "button" at bounding box center [563, 152] width 30 height 37
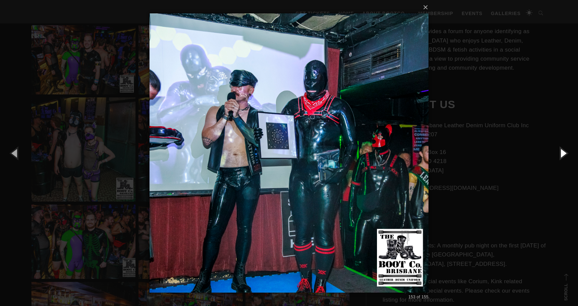
click at [562, 151] on button "button" at bounding box center [563, 152] width 30 height 37
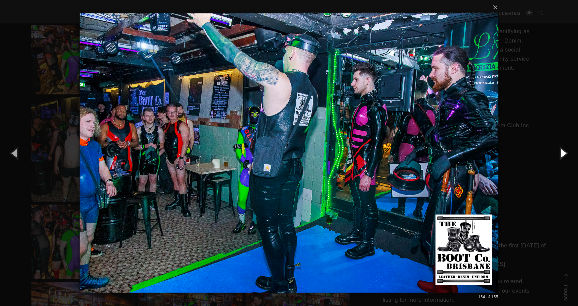
click at [562, 151] on button "button" at bounding box center [563, 152] width 30 height 37
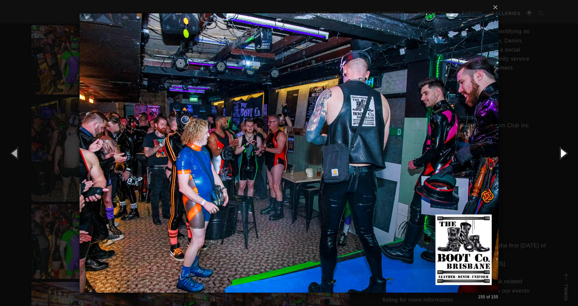
click at [562, 151] on button "button" at bounding box center [563, 152] width 30 height 37
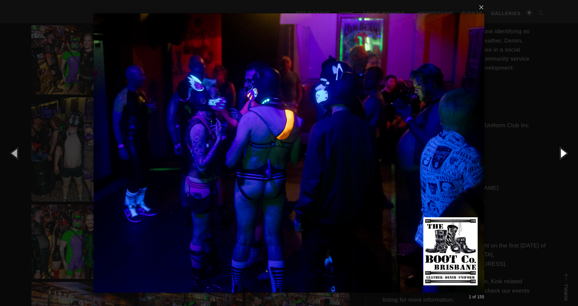
click at [562, 151] on button "button" at bounding box center [563, 152] width 30 height 37
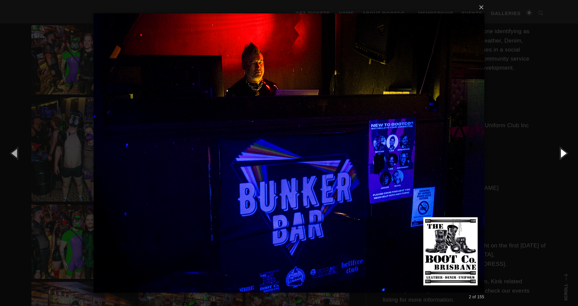
click at [562, 151] on button "button" at bounding box center [563, 152] width 30 height 37
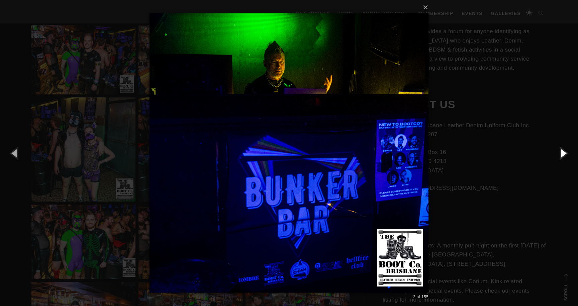
click at [562, 151] on button "button" at bounding box center [563, 152] width 30 height 37
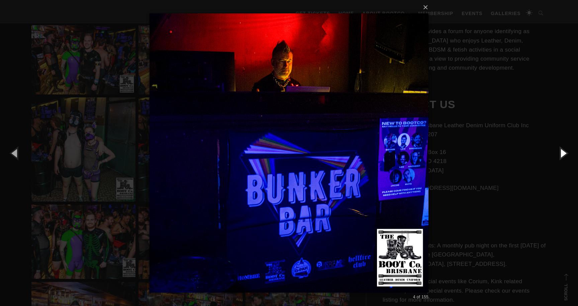
click at [562, 151] on button "button" at bounding box center [563, 152] width 30 height 37
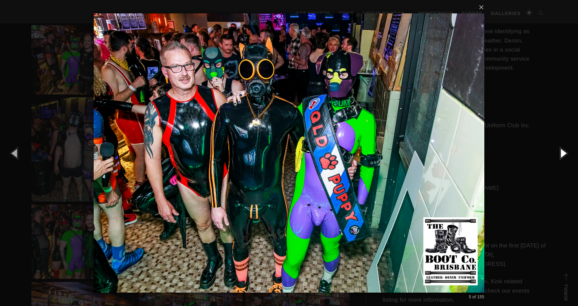
click at [562, 151] on button "button" at bounding box center [563, 152] width 30 height 37
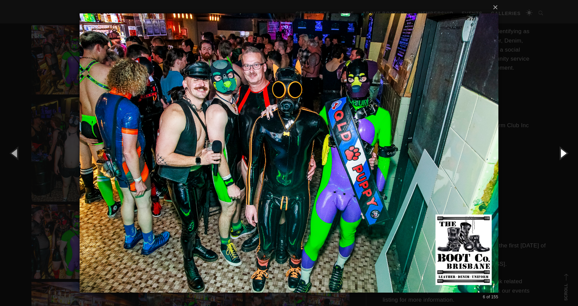
click at [562, 151] on button "button" at bounding box center [563, 152] width 30 height 37
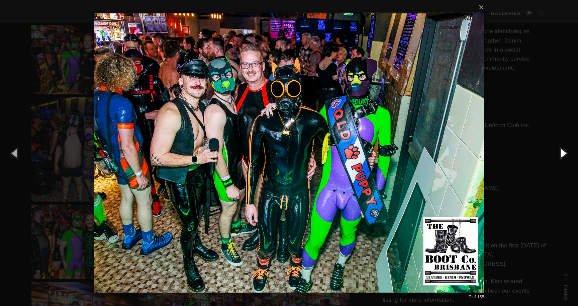
click at [562, 151] on button "button" at bounding box center [563, 152] width 30 height 37
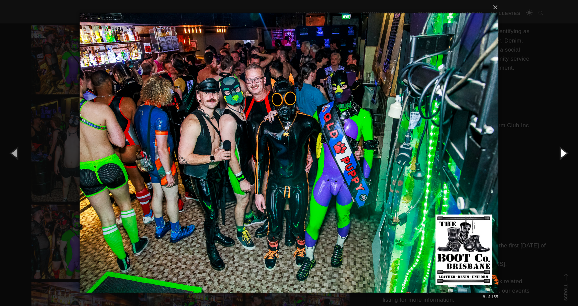
click at [562, 151] on button "button" at bounding box center [563, 152] width 30 height 37
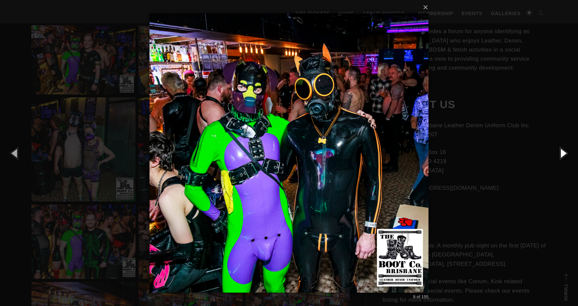
click at [562, 151] on button "button" at bounding box center [563, 152] width 30 height 37
